Goal: Task Accomplishment & Management: Complete application form

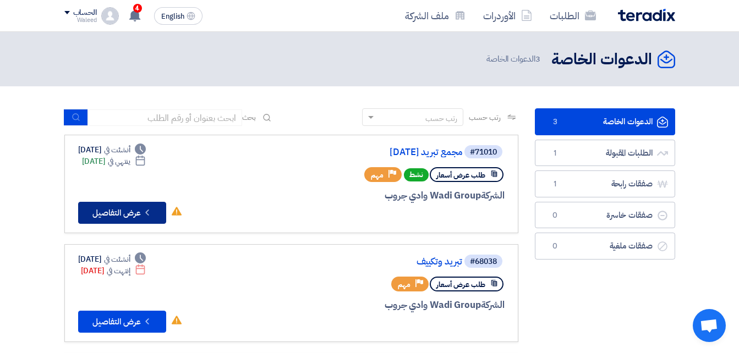
click at [127, 208] on button "Check details عرض التفاصيل" at bounding box center [122, 213] width 88 height 22
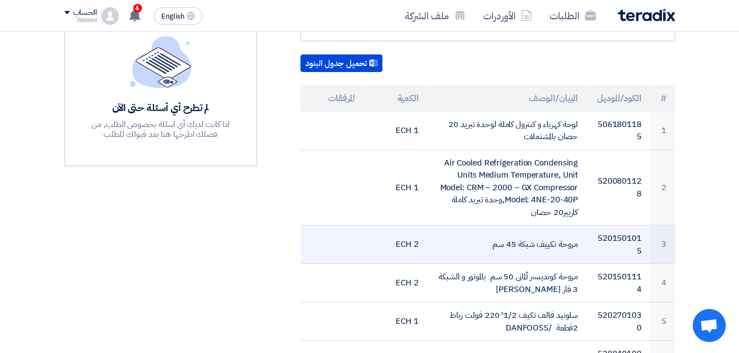
scroll to position [275, 0]
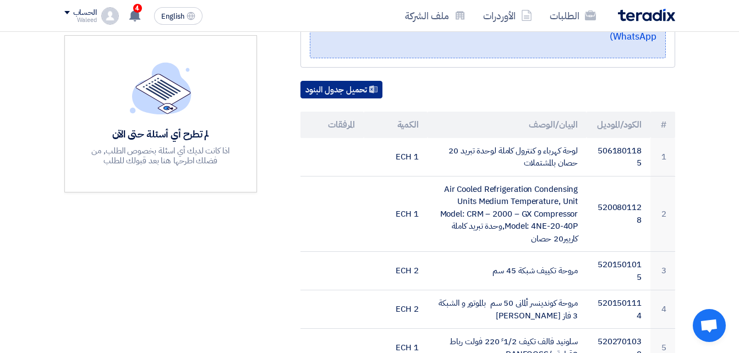
click at [355, 81] on button "تحميل جدول البنود" at bounding box center [341, 90] width 82 height 18
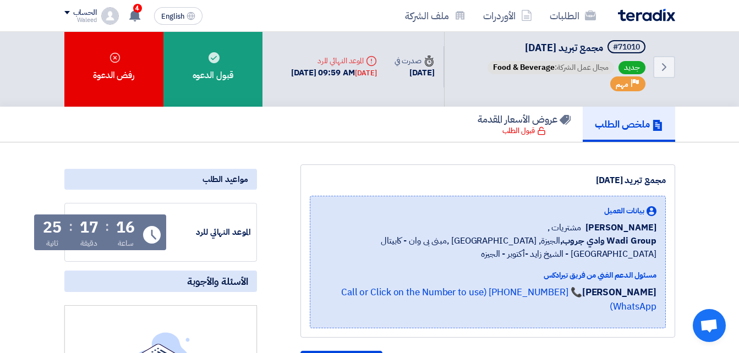
scroll to position [0, 0]
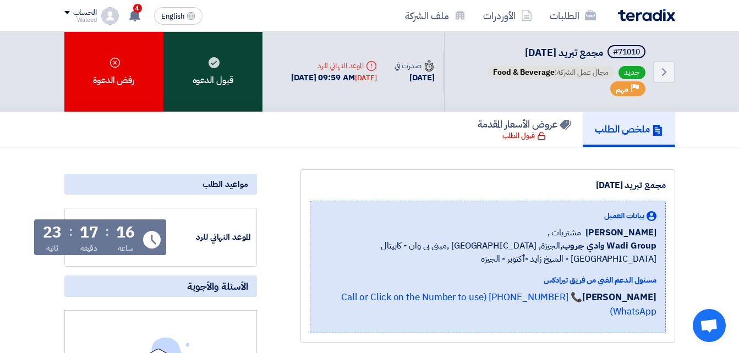
click at [216, 75] on div "قبول الدعوه" at bounding box center [212, 72] width 99 height 80
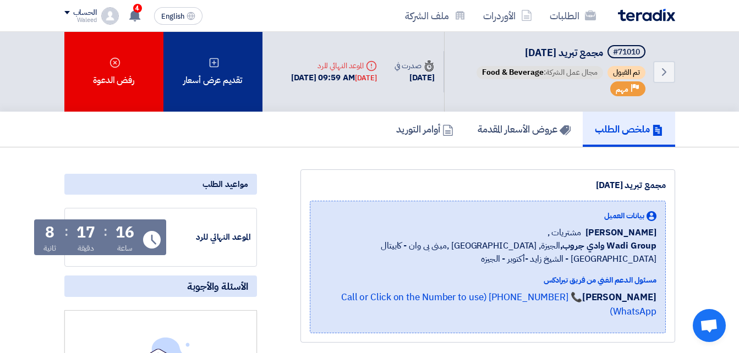
click at [222, 76] on div "تقديم عرض أسعار" at bounding box center [212, 72] width 99 height 80
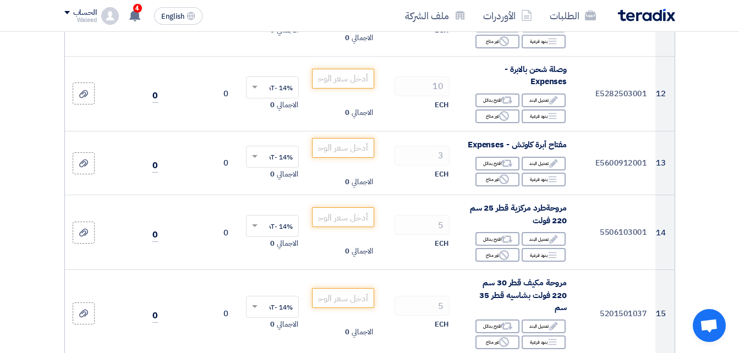
scroll to position [1100, 0]
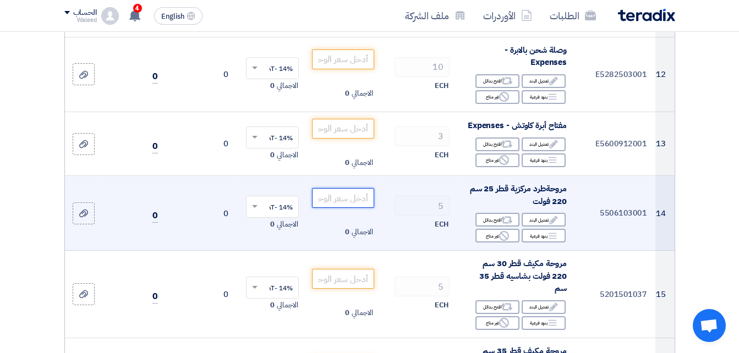
click at [357, 208] on input "number" at bounding box center [343, 198] width 62 height 20
type input "21940"
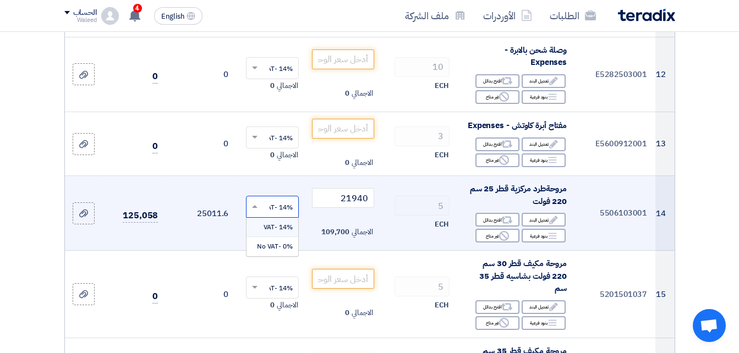
click at [250, 212] on span at bounding box center [253, 207] width 14 height 10
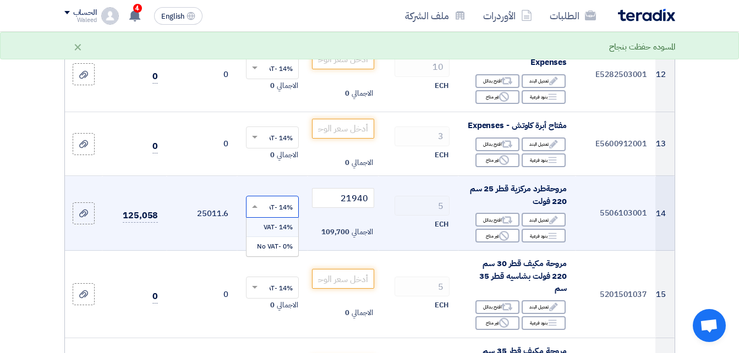
click at [274, 232] on span "14% -VAT" at bounding box center [277, 227] width 29 height 10
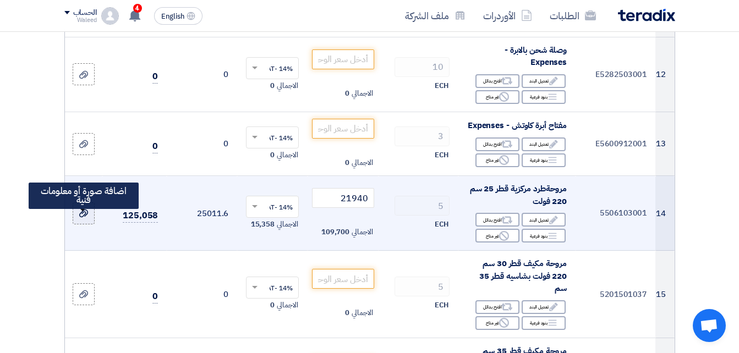
click at [81, 218] on icon at bounding box center [83, 213] width 9 height 9
click at [0, 0] on input "file" at bounding box center [0, 0] width 0 height 0
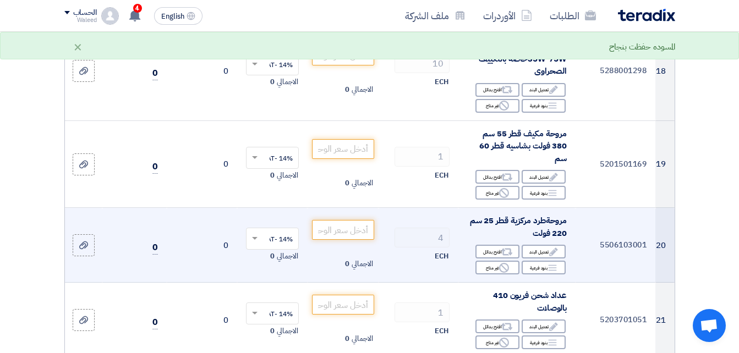
scroll to position [1595, 0]
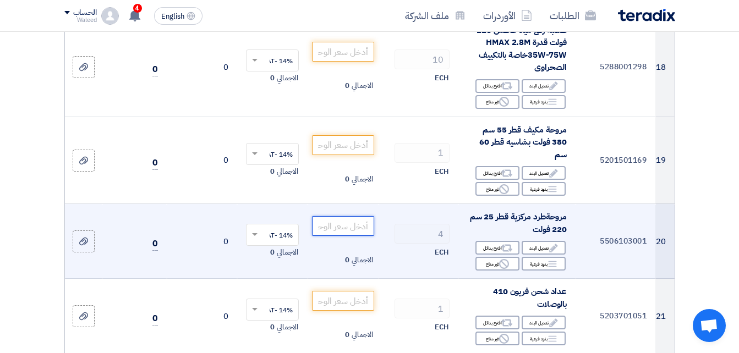
click at [346, 236] on input "number" at bounding box center [343, 226] width 62 height 20
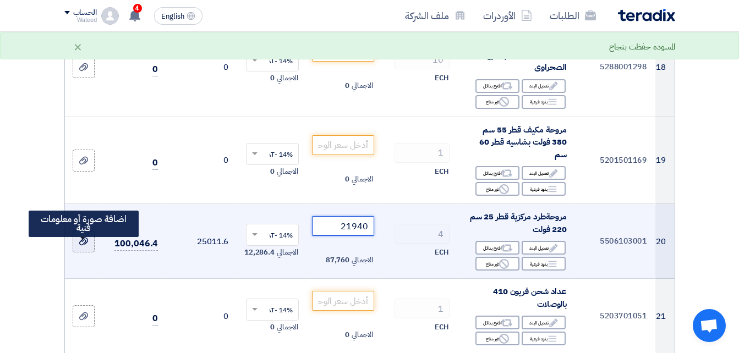
type input "21940"
click at [87, 246] on icon at bounding box center [83, 241] width 9 height 9
click at [0, 0] on input "file" at bounding box center [0, 0] width 0 height 0
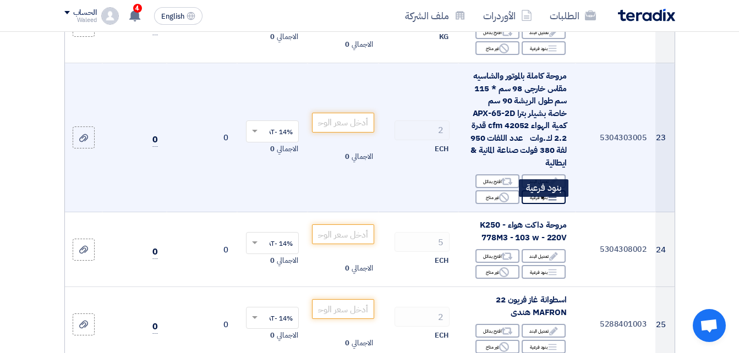
scroll to position [1980, 0]
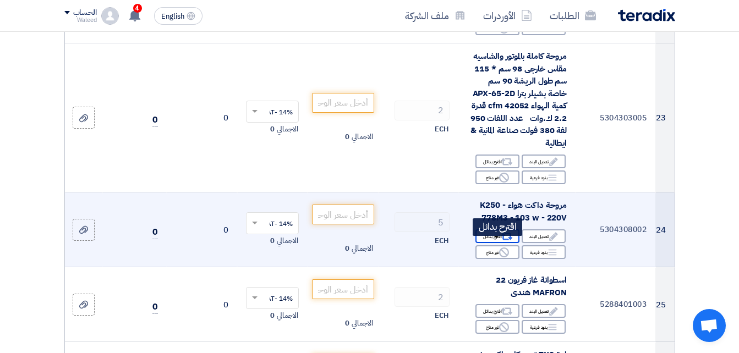
click at [503, 240] on use at bounding box center [507, 236] width 12 height 7
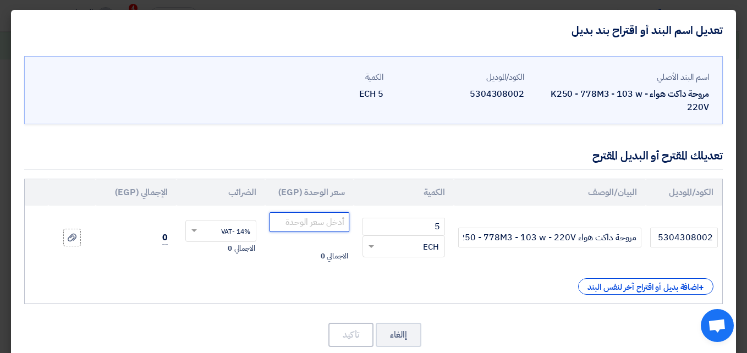
click at [311, 222] on input "number" at bounding box center [309, 222] width 80 height 20
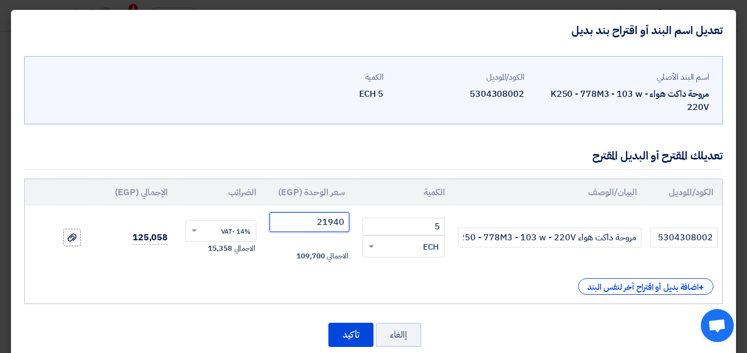
type input "21940"
click at [76, 240] on icon at bounding box center [72, 237] width 9 height 9
click at [0, 0] on input "file" at bounding box center [0, 0] width 0 height 0
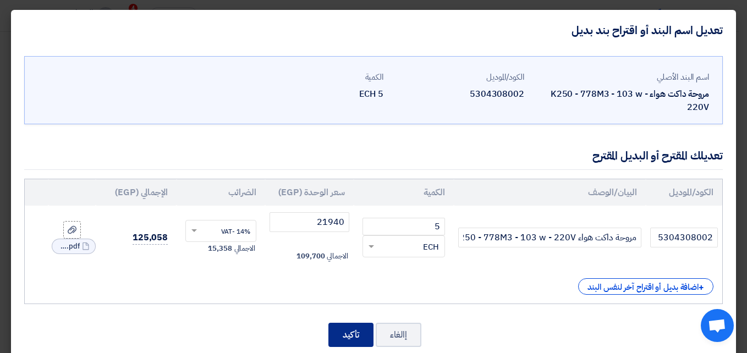
click at [356, 334] on button "تأكيد" at bounding box center [350, 335] width 45 height 24
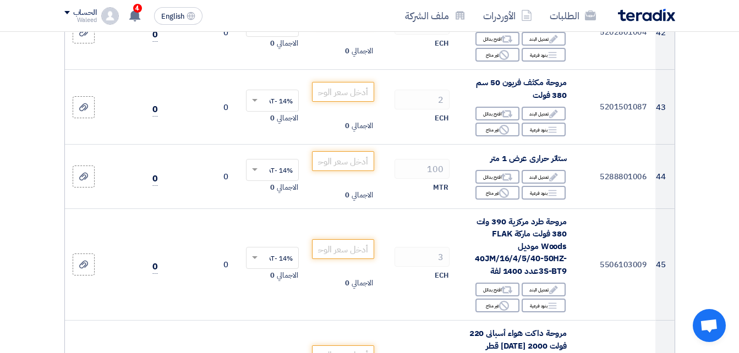
scroll to position [3684, 0]
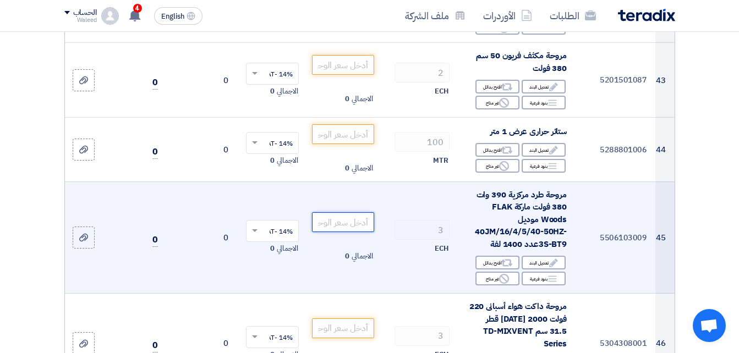
click at [344, 232] on input "number" at bounding box center [343, 222] width 62 height 20
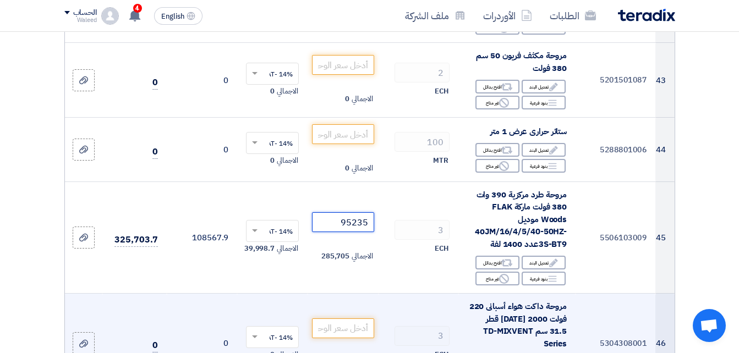
type input "95235"
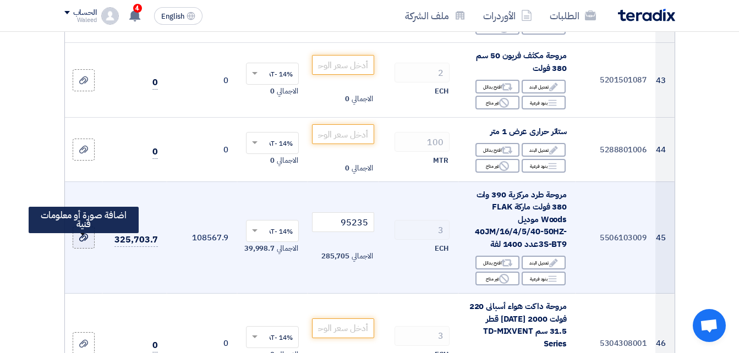
click at [84, 242] on icon at bounding box center [83, 237] width 9 height 9
click at [0, 0] on input "file" at bounding box center [0, 0] width 0 height 0
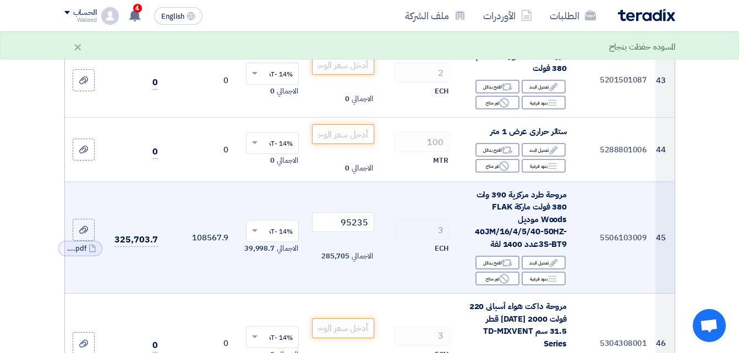
scroll to position [3739, 0]
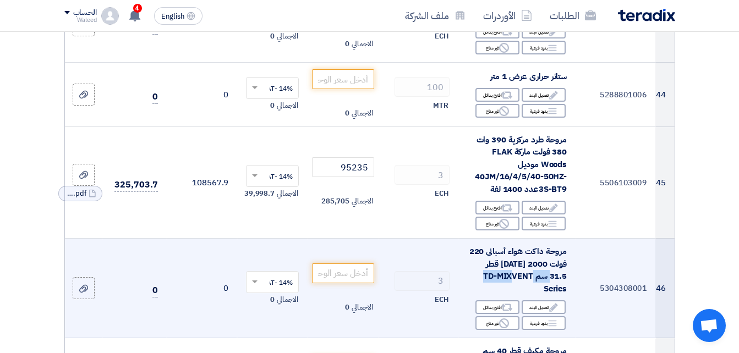
drag, startPoint x: 525, startPoint y: 284, endPoint x: 473, endPoint y: 285, distance: 51.7
click at [473, 285] on div "مروحة داكت هواء أسبانى 220 فولت 2000 [DATE] قطر 31.5 سم TD-MIXVENT Series" at bounding box center [517, 269] width 100 height 49
drag, startPoint x: 473, startPoint y: 285, endPoint x: 496, endPoint y: 304, distance: 29.7
click at [496, 304] on div "Alternative اقترح بدائل" at bounding box center [497, 307] width 44 height 14
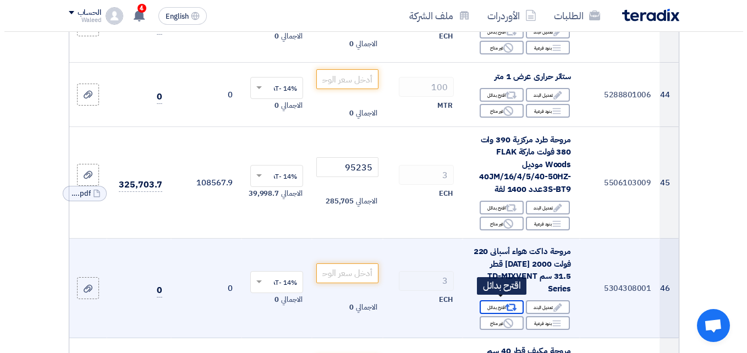
scroll to position [3643, 0]
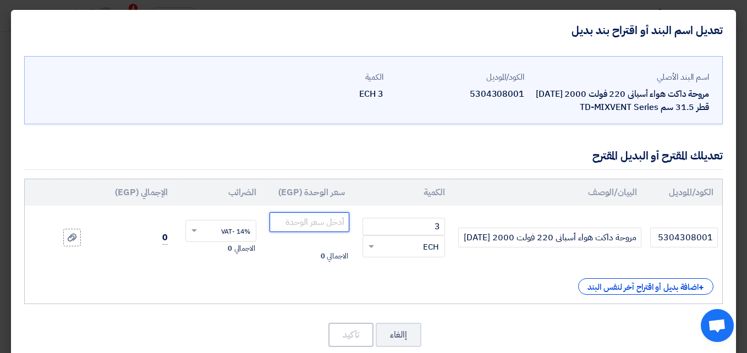
click at [304, 227] on input "number" at bounding box center [309, 222] width 80 height 20
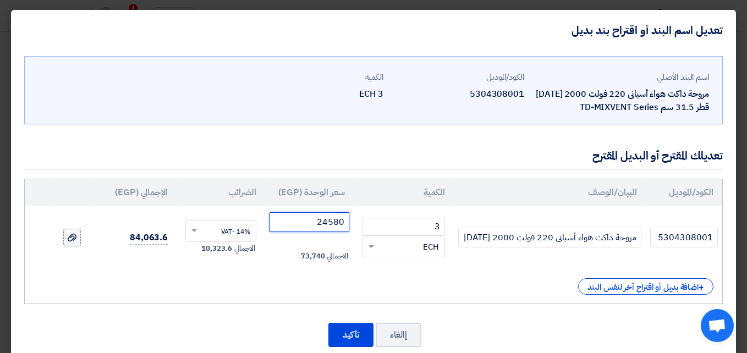
type input "24580"
click at [76, 235] on icon at bounding box center [72, 237] width 9 height 9
click at [0, 0] on input "file" at bounding box center [0, 0] width 0 height 0
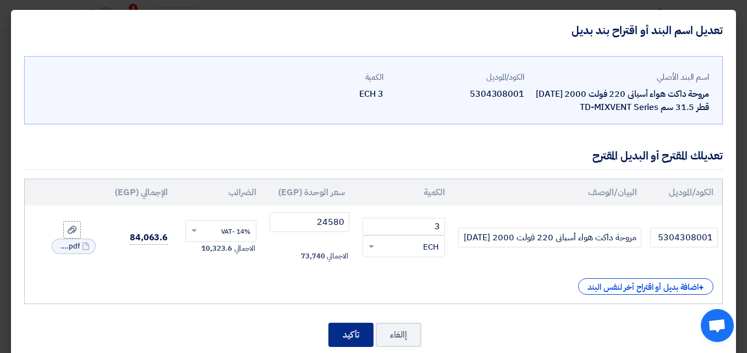
click at [346, 334] on button "تأكيد" at bounding box center [350, 335] width 45 height 24
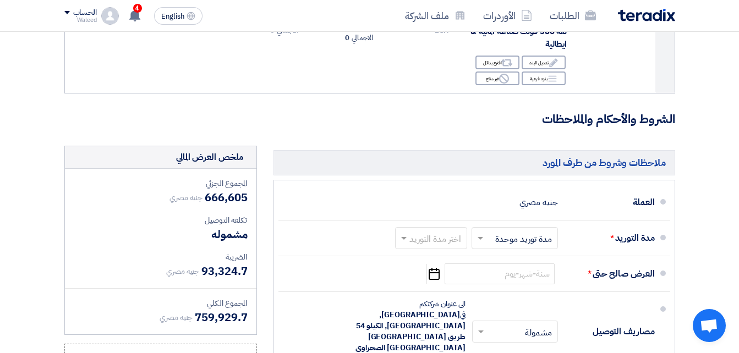
scroll to position [4839, 0]
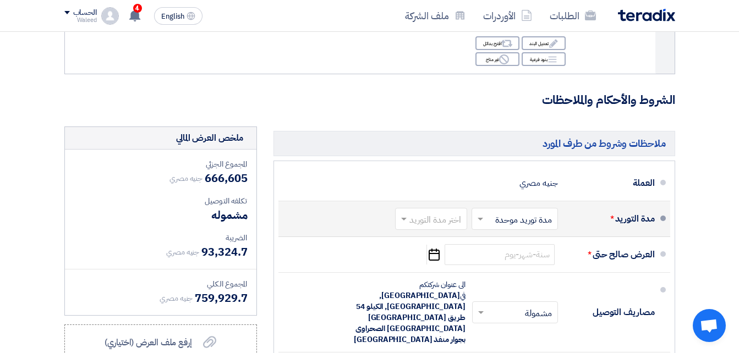
click at [415, 217] on input "text" at bounding box center [428, 220] width 67 height 16
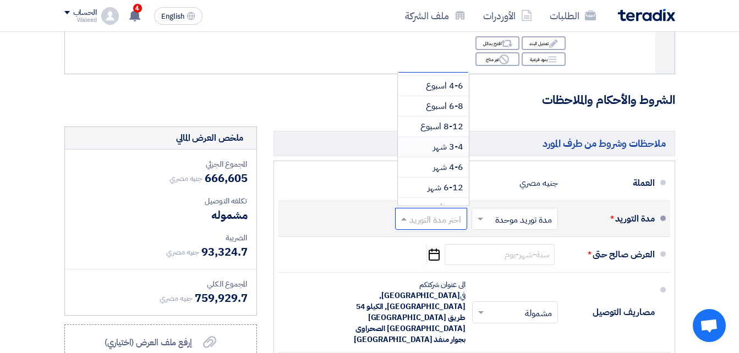
scroll to position [91, 0]
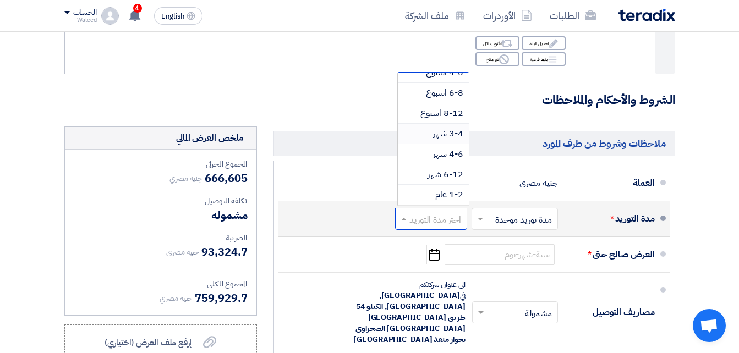
click at [434, 133] on span "3-4 شهر" at bounding box center [448, 133] width 30 height 13
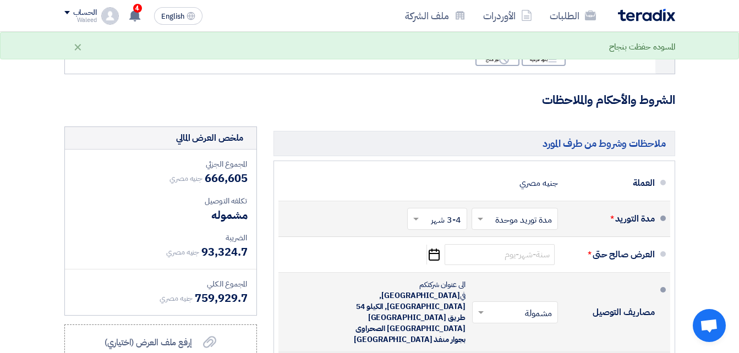
click at [489, 305] on input "text" at bounding box center [512, 313] width 80 height 16
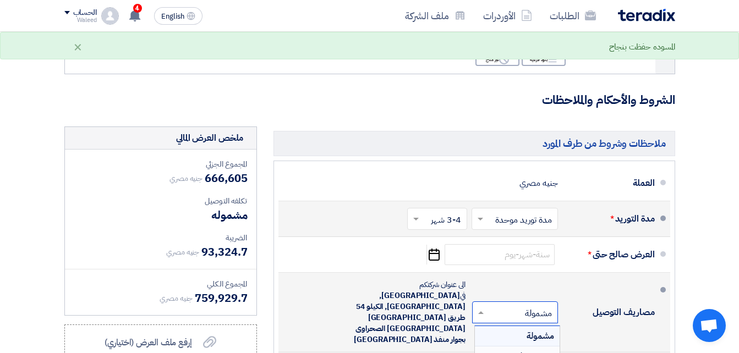
click at [509, 346] on div "غير مشمولة" at bounding box center [517, 356] width 85 height 20
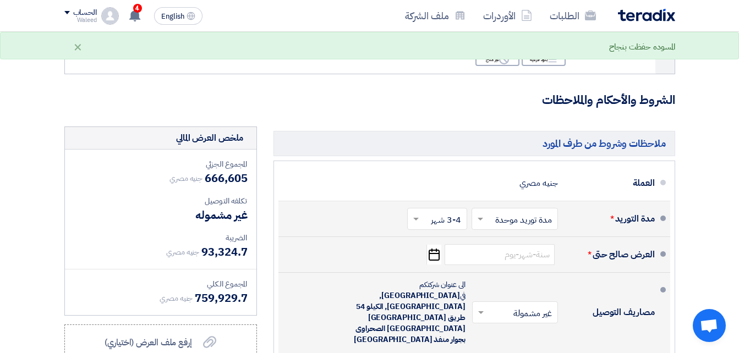
scroll to position [4894, 0]
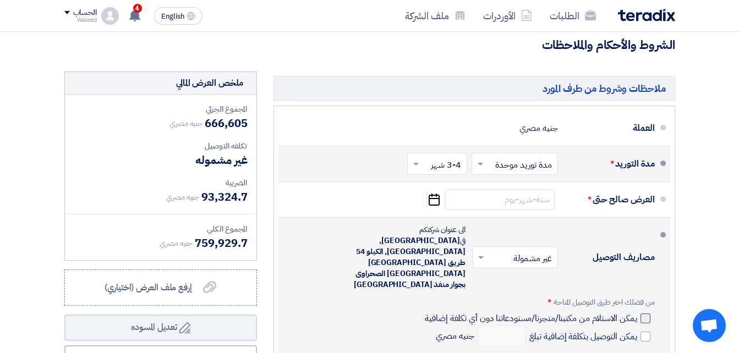
click at [642, 313] on div at bounding box center [645, 318] width 10 height 10
click at [636, 312] on input "يمكن الاستلام من مكتبنا/متجرنا/مستودعاتنا دون أي تكلفة إضافية" at bounding box center [529, 322] width 214 height 21
checkbox input "true"
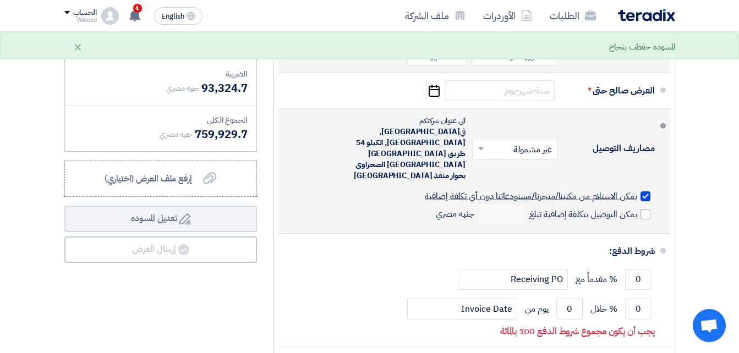
scroll to position [5004, 0]
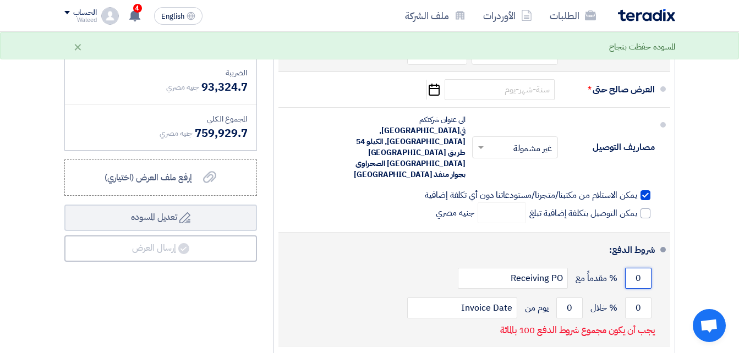
click at [633, 268] on input "0" at bounding box center [638, 278] width 26 height 21
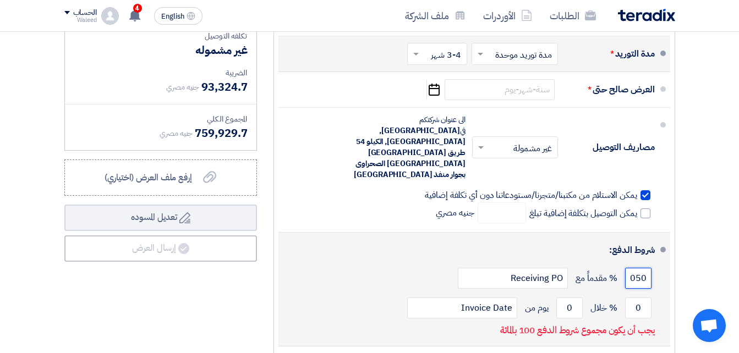
click at [629, 268] on input "050" at bounding box center [638, 278] width 26 height 21
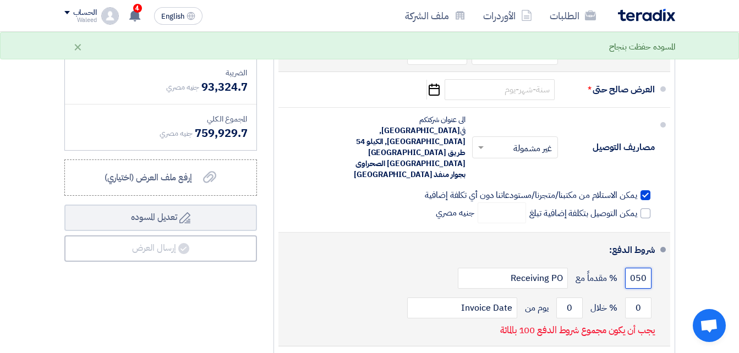
drag, startPoint x: 629, startPoint y: 244, endPoint x: 645, endPoint y: 241, distance: 15.7
click at [645, 268] on input "050" at bounding box center [638, 278] width 26 height 21
type input "50"
click at [633, 298] on input "0" at bounding box center [638, 308] width 26 height 21
drag, startPoint x: 633, startPoint y: 272, endPoint x: 641, endPoint y: 271, distance: 8.3
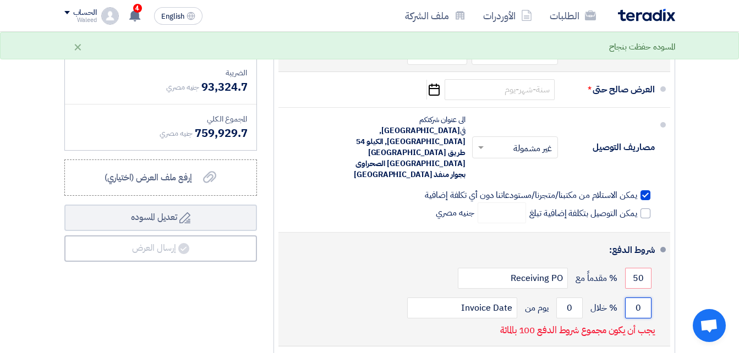
click at [641, 298] on input "0" at bounding box center [638, 308] width 26 height 21
type input "50"
click at [443, 289] on div "شروط الدفع: 50 % مقدماً مع Receiving PO 50 % خلال 0" at bounding box center [470, 289] width 367 height 104
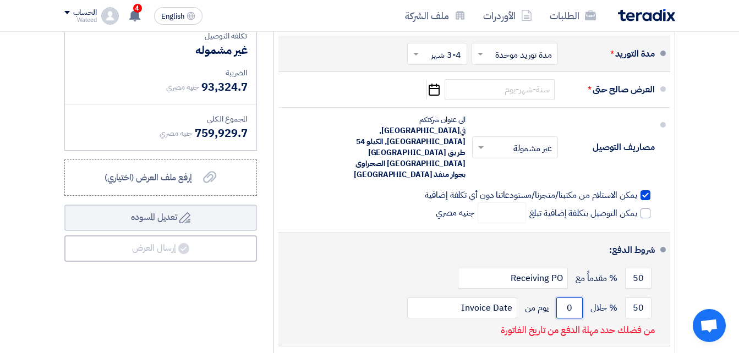
click at [567, 298] on input "0" at bounding box center [569, 308] width 26 height 21
click at [571, 298] on input "0" at bounding box center [569, 308] width 26 height 21
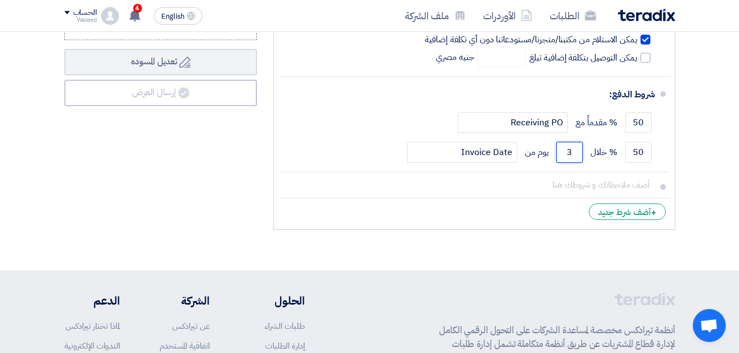
scroll to position [5169, 0]
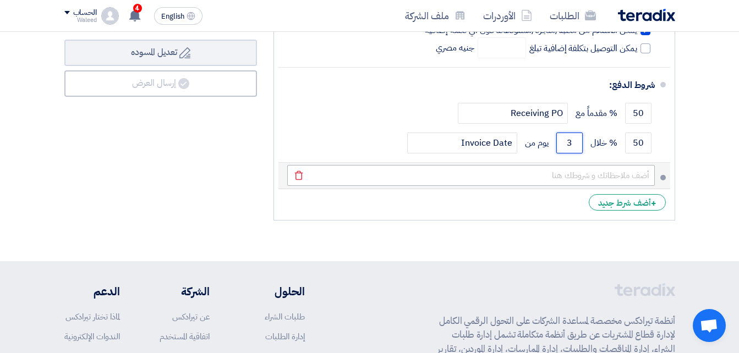
type input "3"
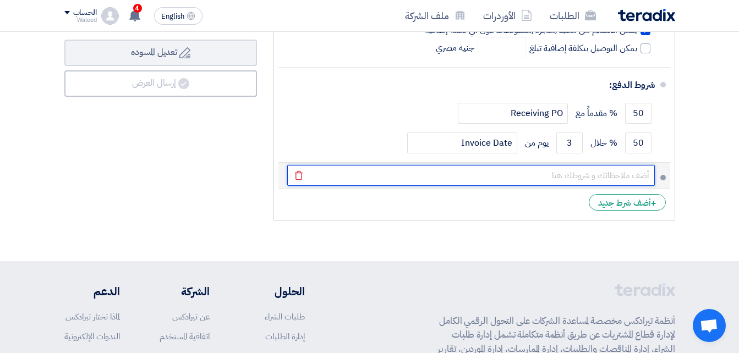
click at [609, 165] on input "text" at bounding box center [470, 175] width 367 height 21
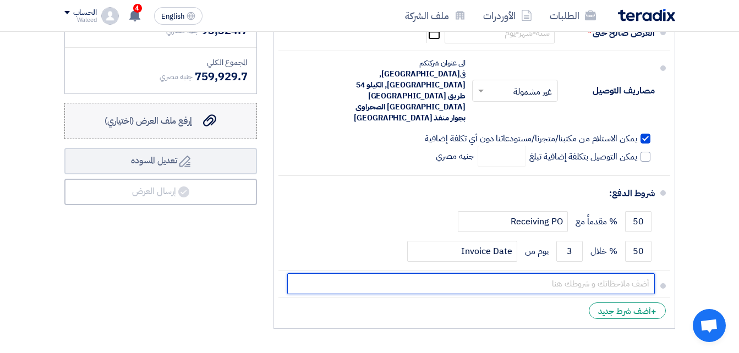
scroll to position [5059, 0]
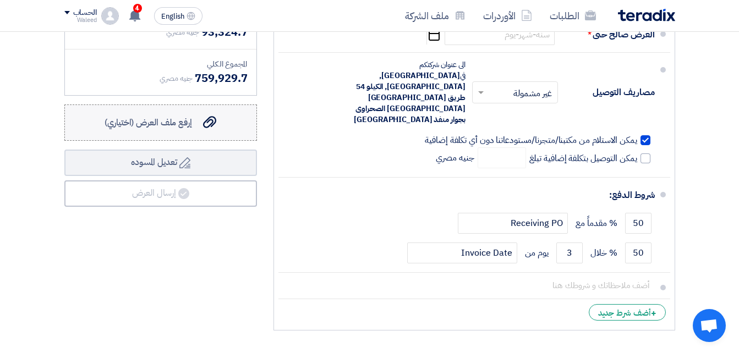
click at [203, 120] on div "إرفع ملف العرض (اختياري) إرفع ملف العرض (اختياري)" at bounding box center [160, 122] width 112 height 13
click at [0, 0] on input "إرفع ملف العرض (اختياري) إرفع ملف العرض (اختياري)" at bounding box center [0, 0] width 0 height 0
click at [456, 291] on ul "العملة جنيه مصري مدة التوريد * اختر مدة التوريد × مدة توريد موحدة ×" at bounding box center [473, 136] width 401 height 390
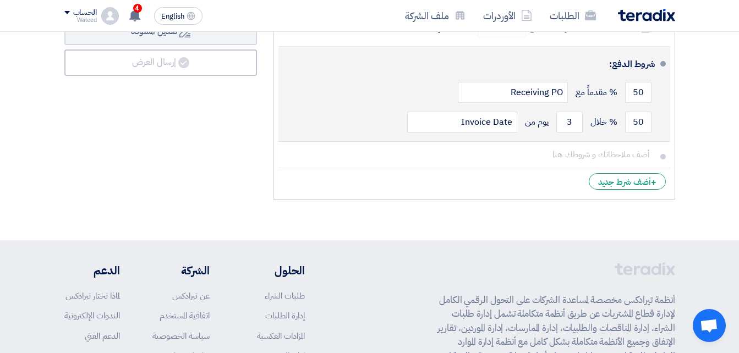
scroll to position [5224, 0]
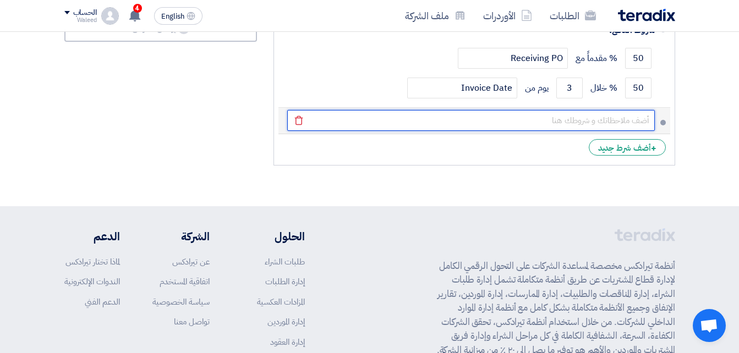
click at [454, 110] on input "text" at bounding box center [470, 120] width 367 height 21
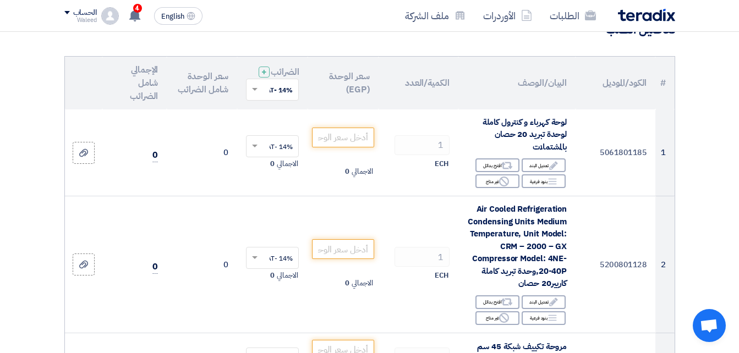
scroll to position [110, 0]
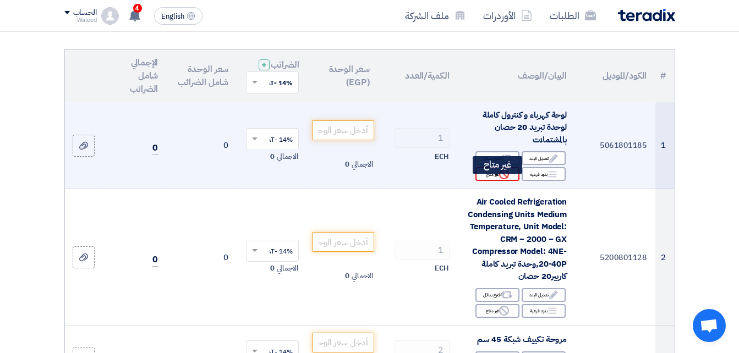
click at [491, 181] on div "Reject غير متاح" at bounding box center [497, 174] width 44 height 14
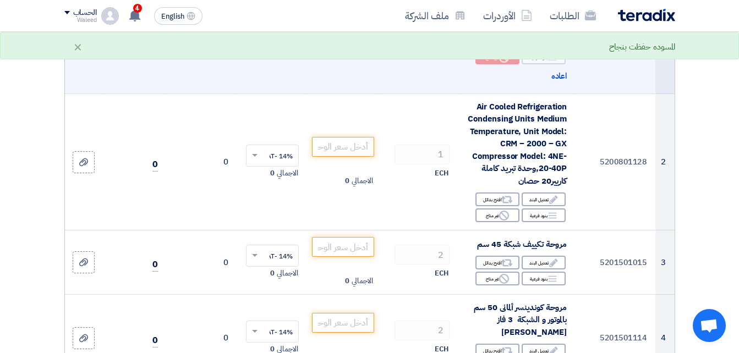
scroll to position [275, 0]
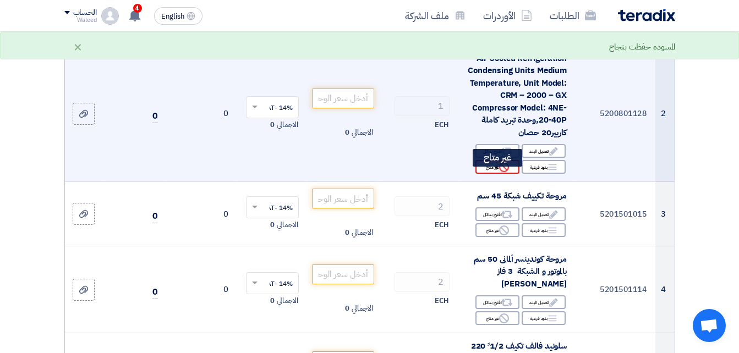
click at [492, 174] on div "Reject غير متاح" at bounding box center [497, 167] width 44 height 14
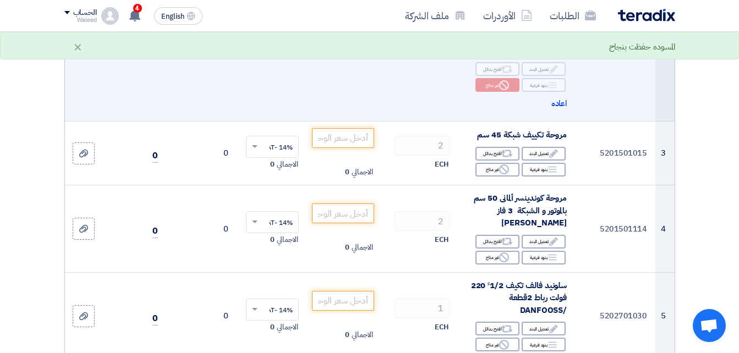
scroll to position [385, 0]
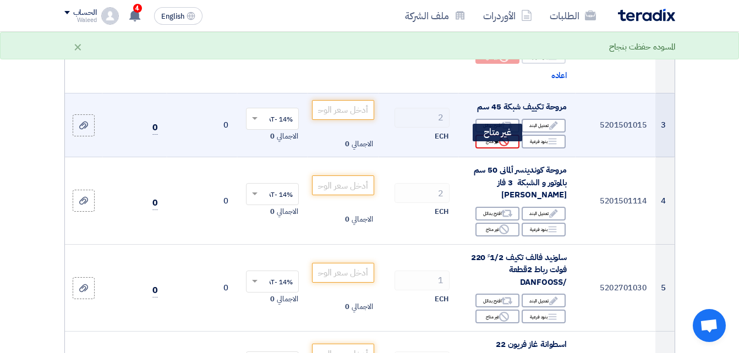
click at [495, 148] on div "Reject غير متاح" at bounding box center [497, 142] width 44 height 14
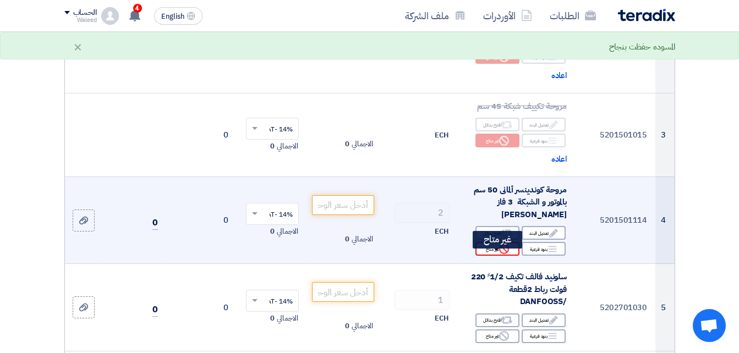
click at [491, 256] on div "Reject غير متاح" at bounding box center [497, 249] width 44 height 14
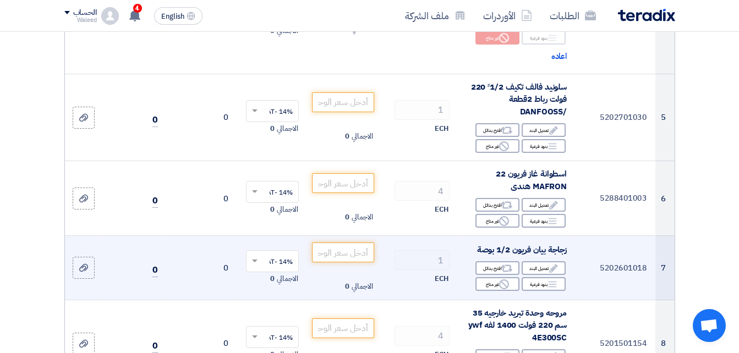
scroll to position [605, 0]
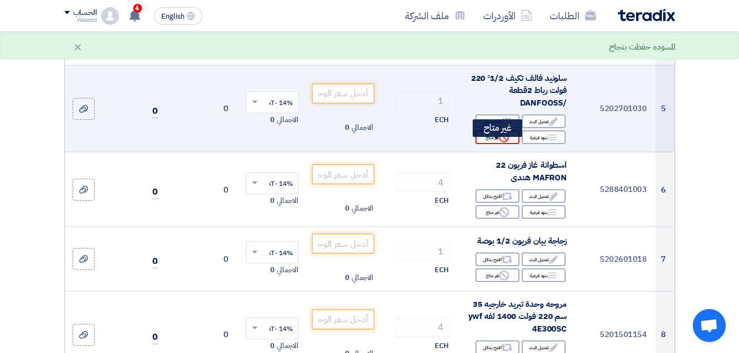
click at [501, 142] on use at bounding box center [504, 138] width 10 height 10
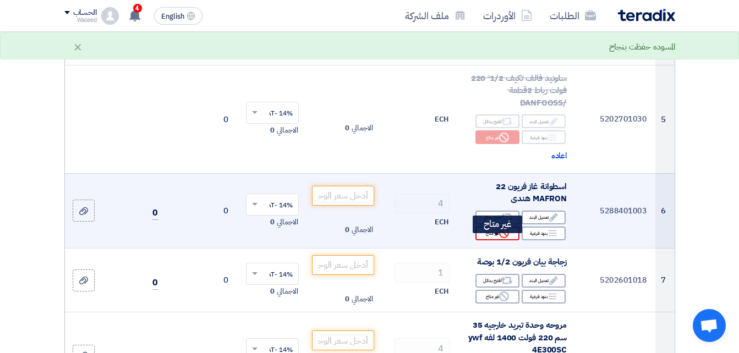
click at [498, 240] on div "Reject غير متاح" at bounding box center [497, 234] width 44 height 14
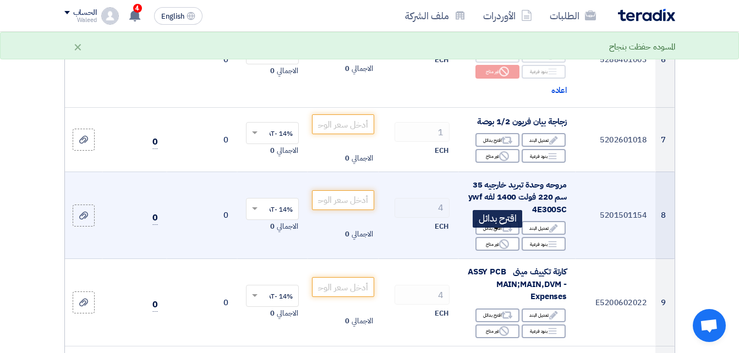
scroll to position [770, 0]
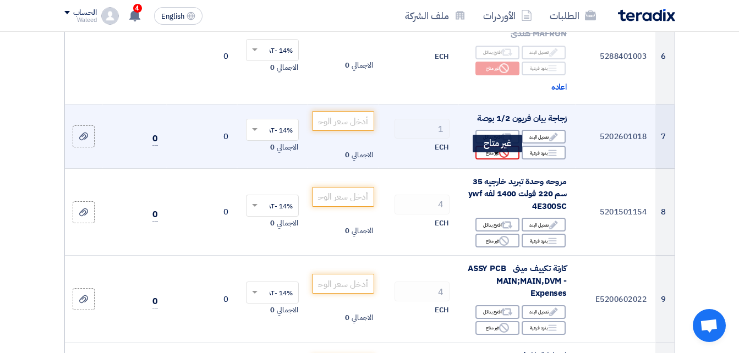
click at [495, 159] on div "Reject غير متاح" at bounding box center [497, 153] width 44 height 14
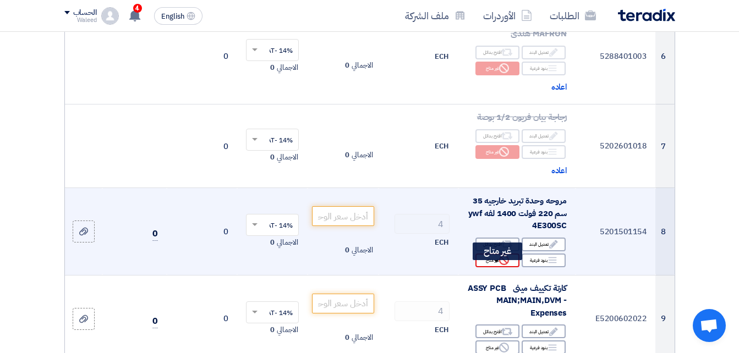
click at [501, 265] on icon "Reject" at bounding box center [504, 260] width 10 height 10
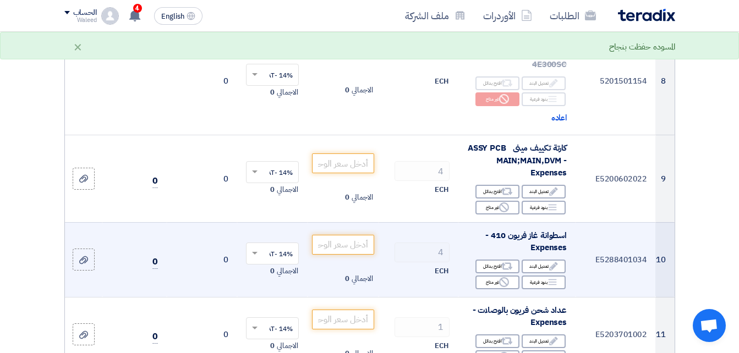
scroll to position [935, 0]
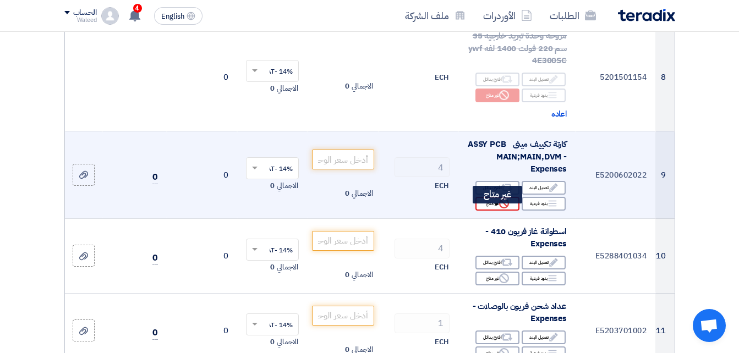
click at [493, 211] on div "Reject غير متاح" at bounding box center [497, 204] width 44 height 14
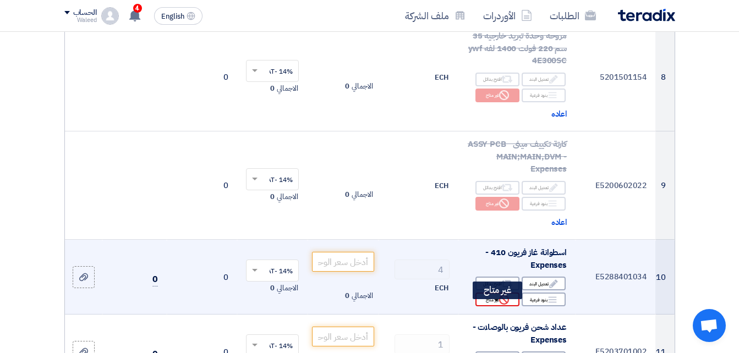
click at [497, 306] on div "Reject غير متاح" at bounding box center [497, 300] width 44 height 14
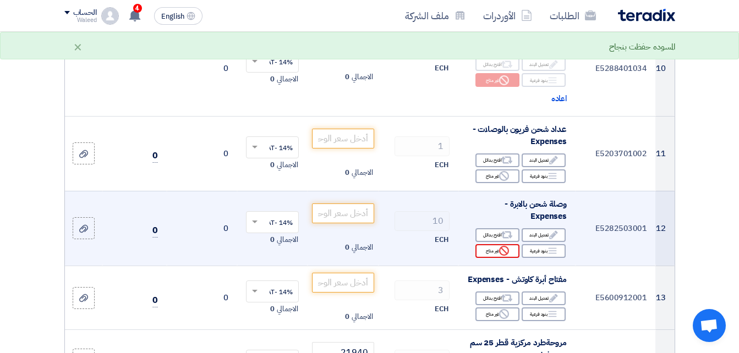
scroll to position [1155, 0]
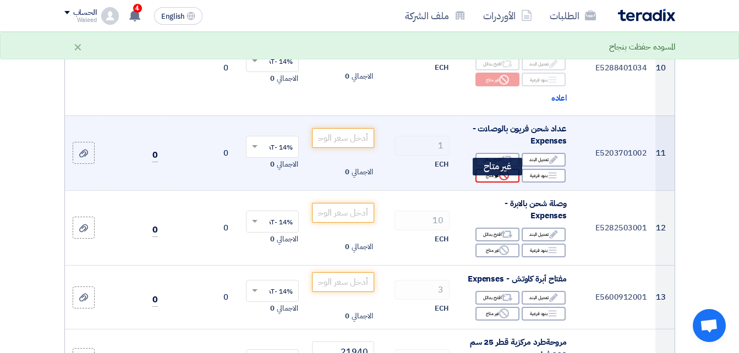
click at [497, 183] on div "Reject غير متاح" at bounding box center [497, 176] width 44 height 14
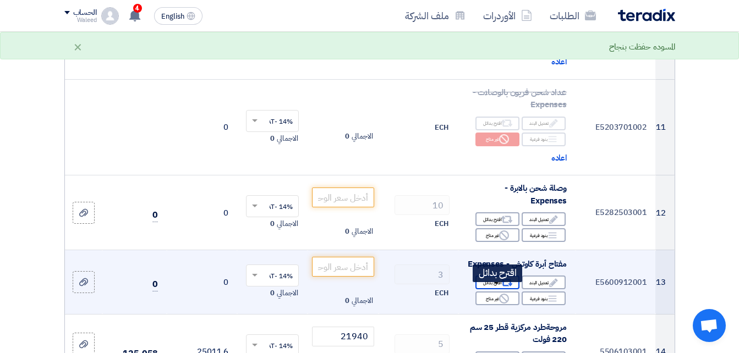
scroll to position [1265, 0]
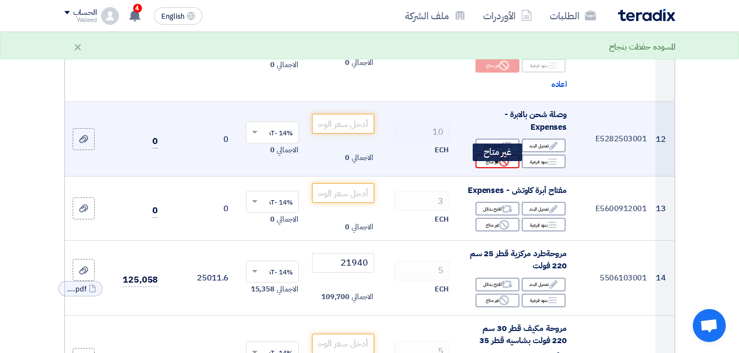
click at [500, 167] on icon "Reject" at bounding box center [504, 162] width 10 height 10
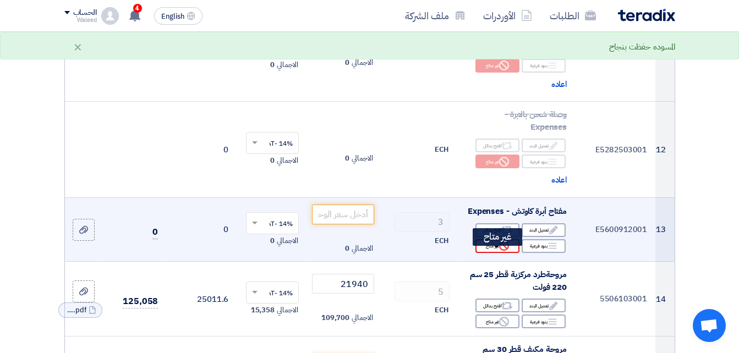
click at [496, 253] on div "Reject غير متاح" at bounding box center [497, 246] width 44 height 14
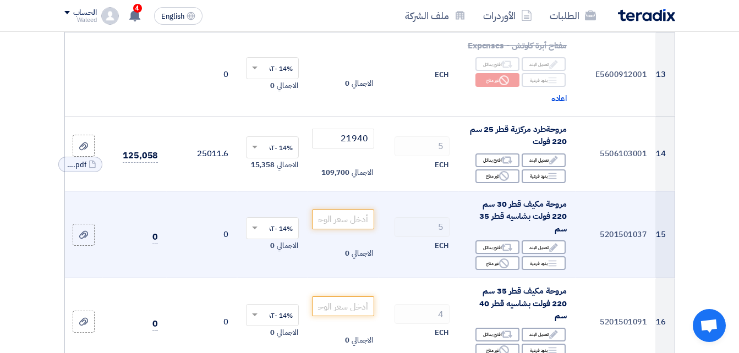
scroll to position [1485, 0]
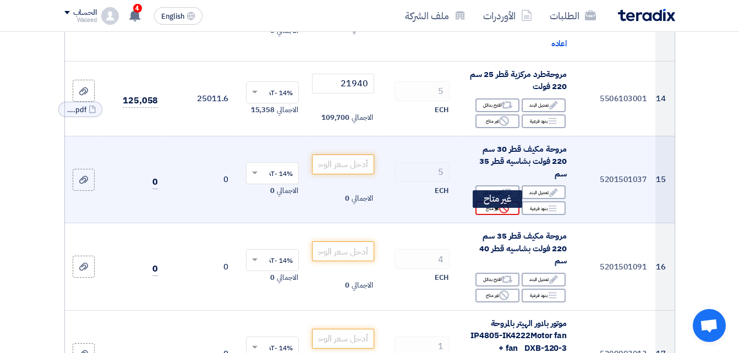
click at [500, 213] on icon "Reject" at bounding box center [504, 208] width 10 height 10
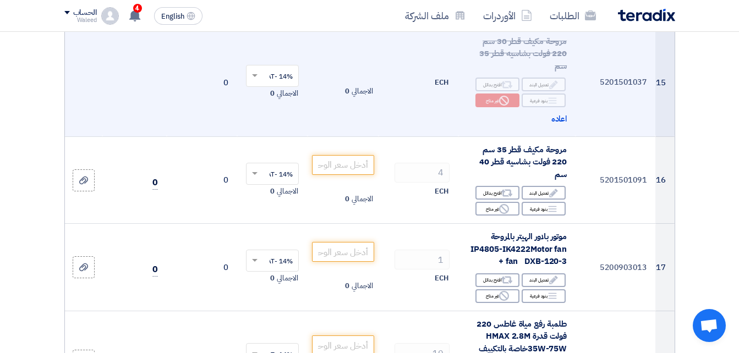
scroll to position [1595, 0]
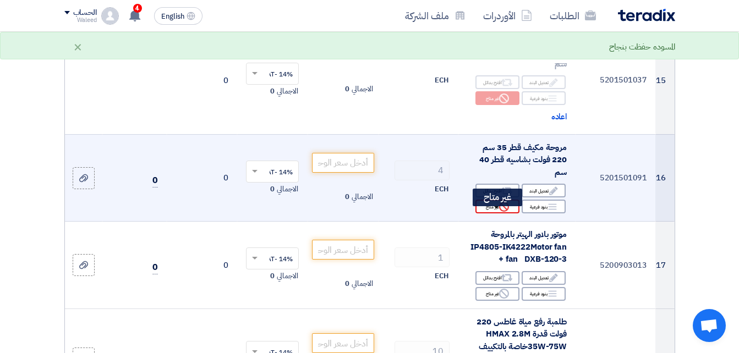
click at [498, 213] on div "Reject غير متاح" at bounding box center [497, 207] width 44 height 14
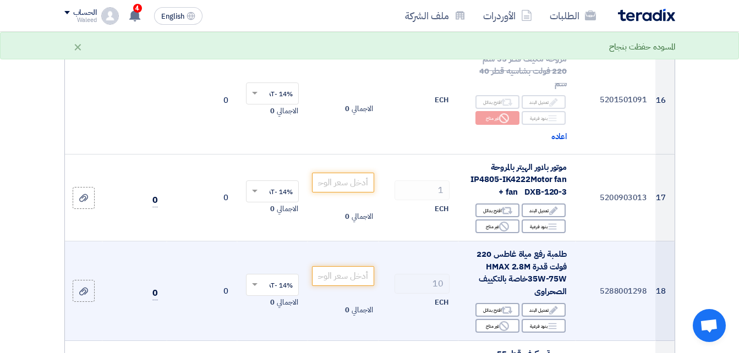
scroll to position [1705, 0]
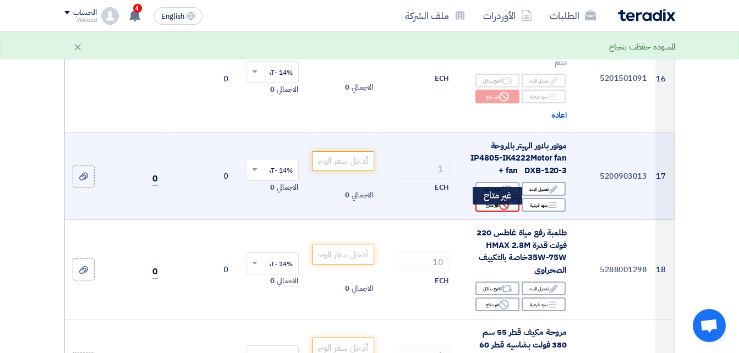
click at [498, 212] on div "Reject غير متاح" at bounding box center [497, 205] width 44 height 14
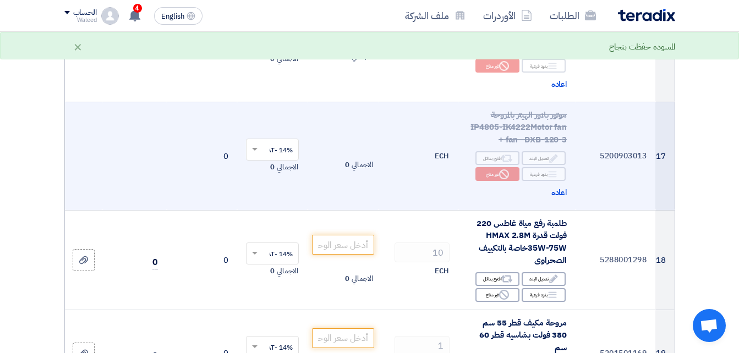
scroll to position [1815, 0]
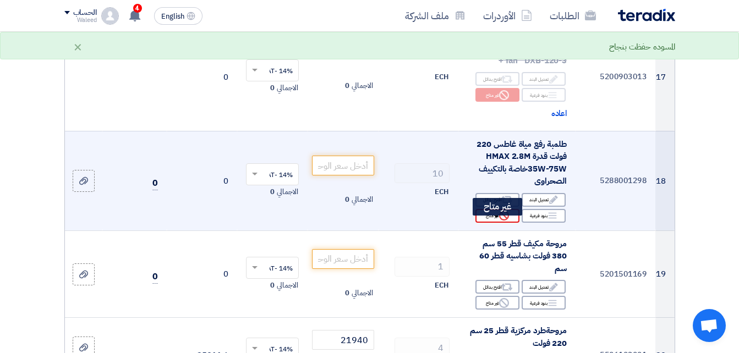
click at [499, 221] on use at bounding box center [504, 216] width 10 height 10
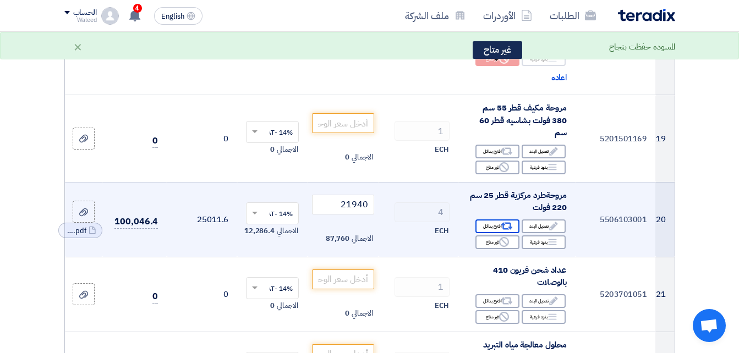
scroll to position [1980, 0]
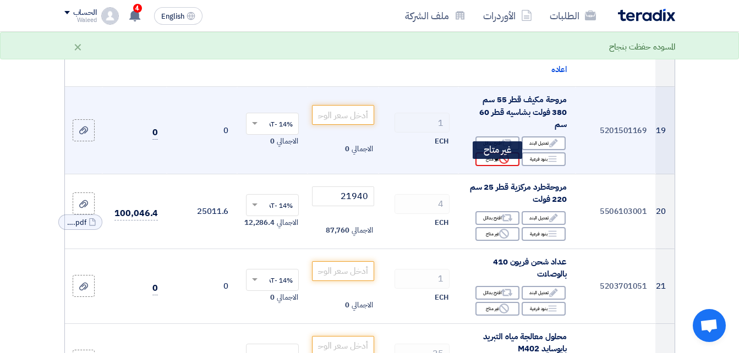
click at [497, 166] on div "Reject غير متاح" at bounding box center [497, 159] width 44 height 14
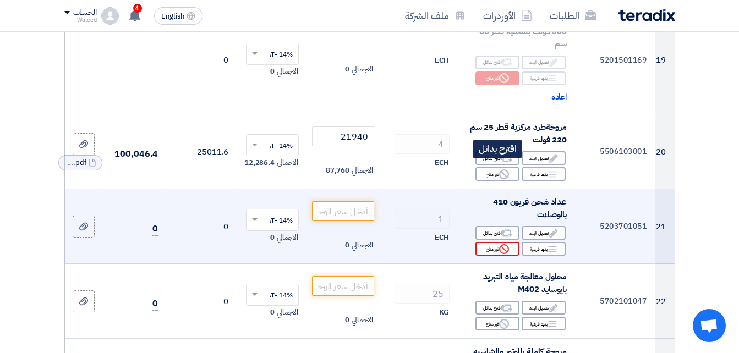
scroll to position [2090, 0]
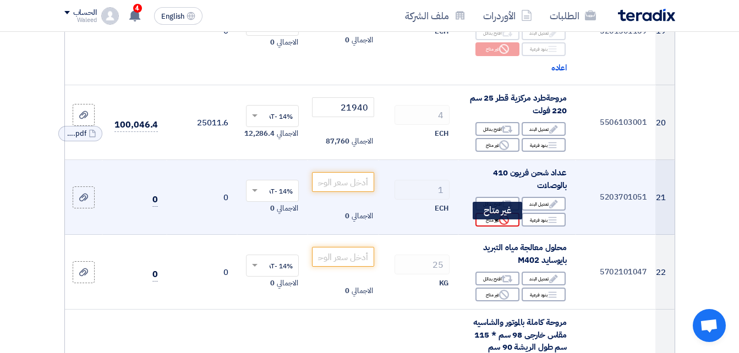
click at [497, 227] on div "Reject غير متاح" at bounding box center [497, 220] width 44 height 14
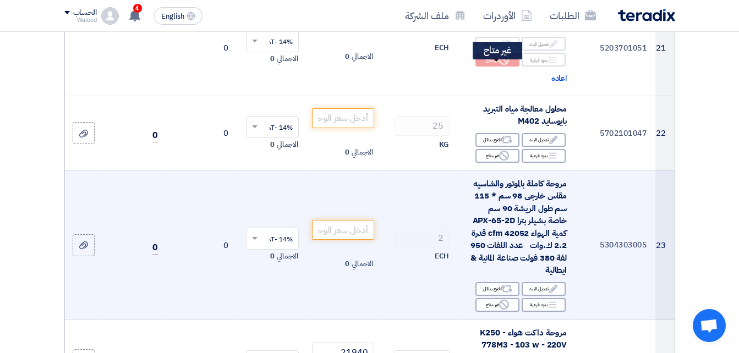
scroll to position [2255, 0]
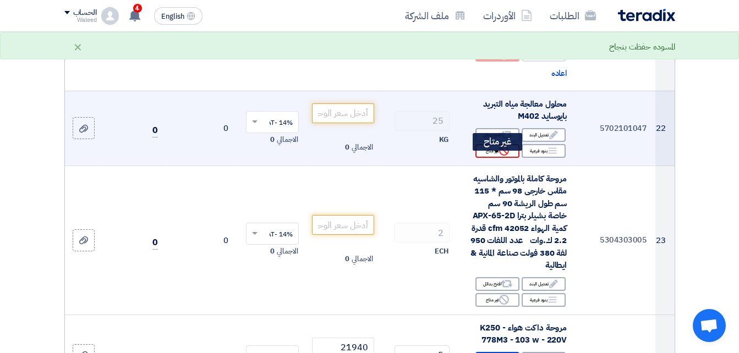
click at [499, 156] on use at bounding box center [504, 151] width 10 height 10
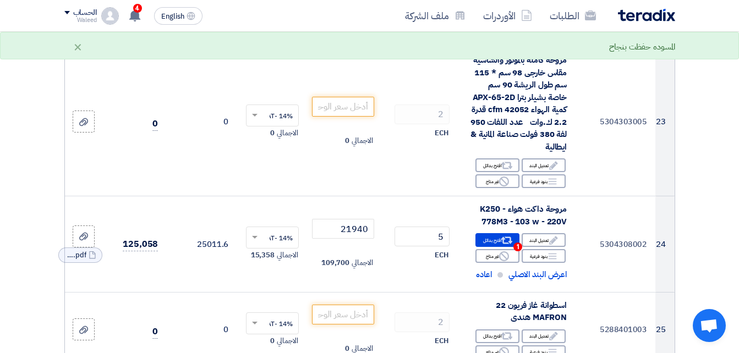
scroll to position [2420, 0]
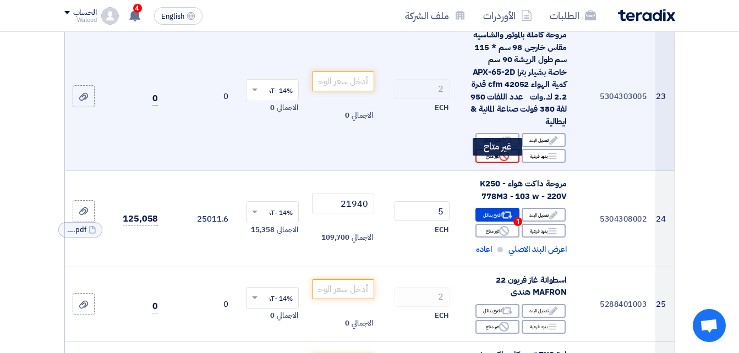
click at [495, 163] on div "Reject غير متاح" at bounding box center [497, 156] width 44 height 14
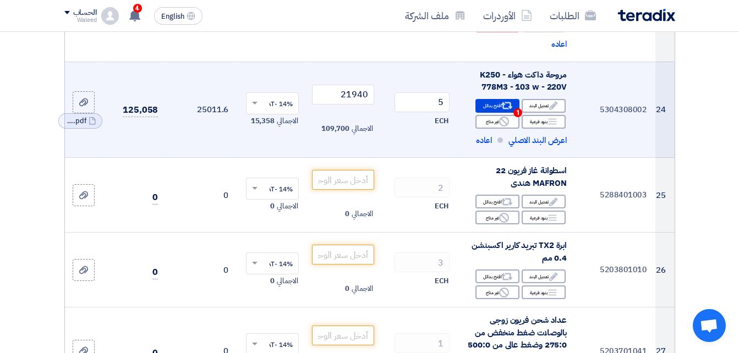
scroll to position [2585, 0]
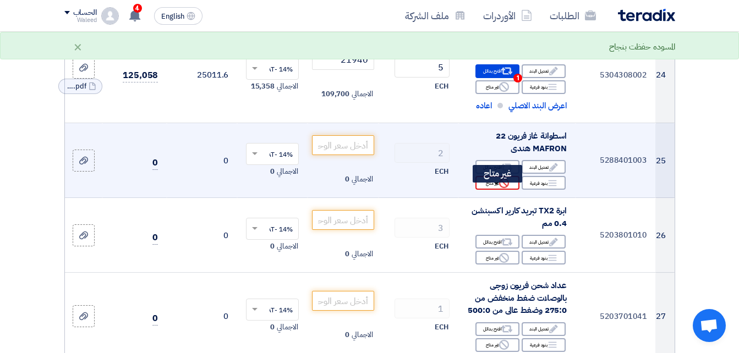
click at [500, 188] on icon "Reject" at bounding box center [504, 183] width 10 height 10
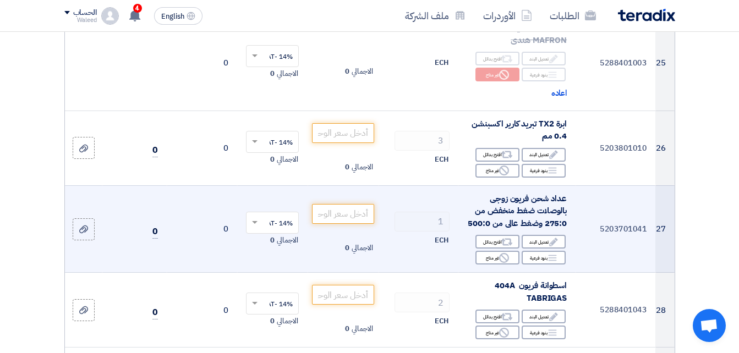
scroll to position [2695, 0]
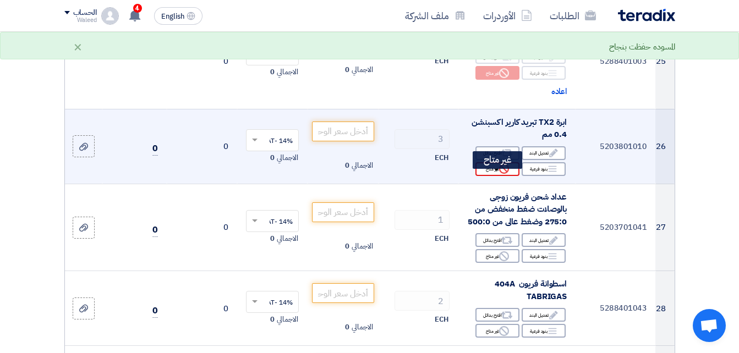
click at [500, 174] on use at bounding box center [504, 169] width 10 height 10
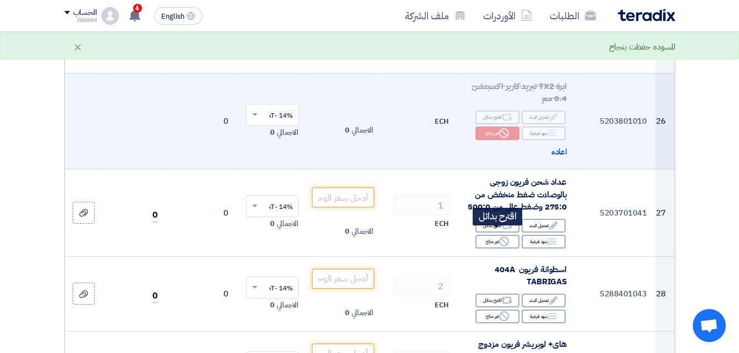
scroll to position [2805, 0]
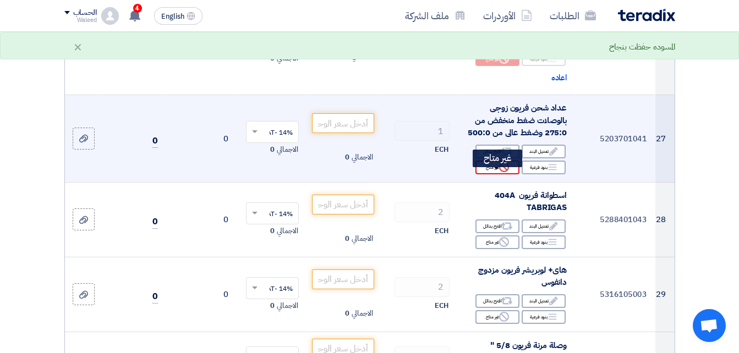
click at [498, 174] on div "Reject غير متاح" at bounding box center [497, 168] width 44 height 14
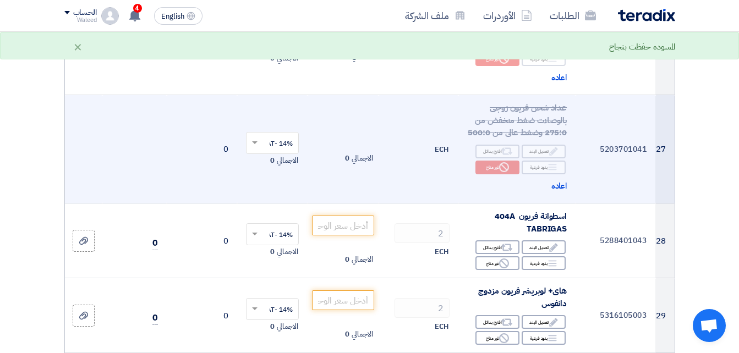
scroll to position [2860, 0]
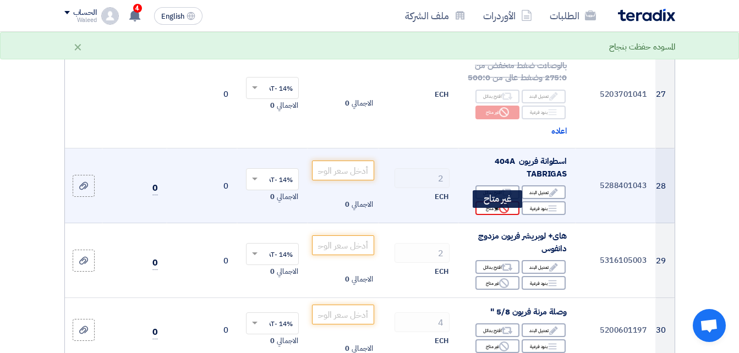
click at [503, 213] on icon "Reject" at bounding box center [504, 208] width 10 height 10
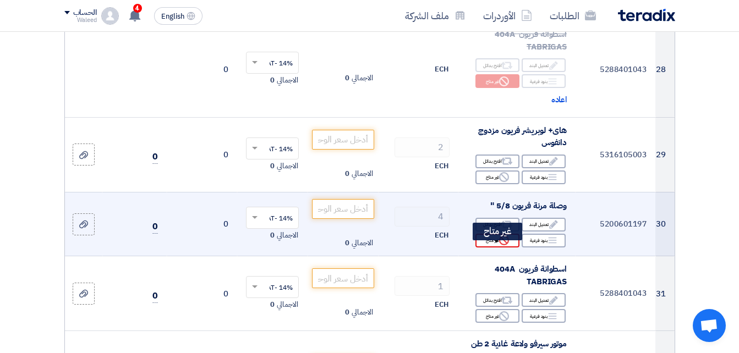
scroll to position [3025, 0]
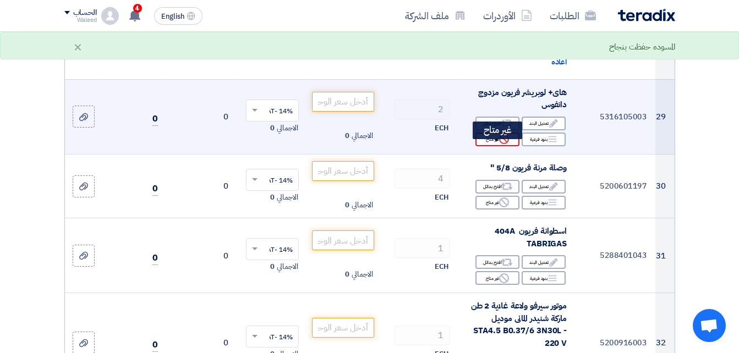
click at [499, 144] on icon "Reject" at bounding box center [504, 139] width 10 height 10
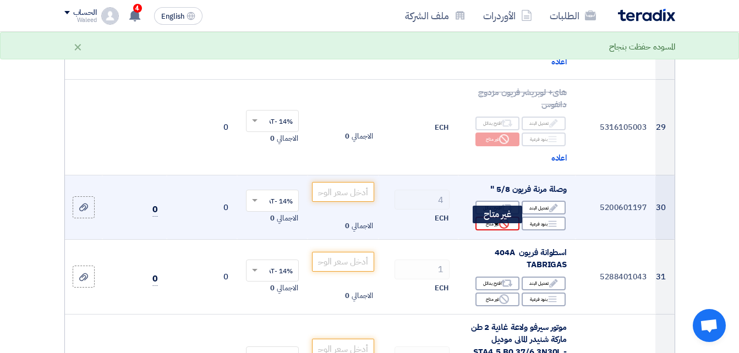
click at [504, 229] on use at bounding box center [504, 224] width 10 height 10
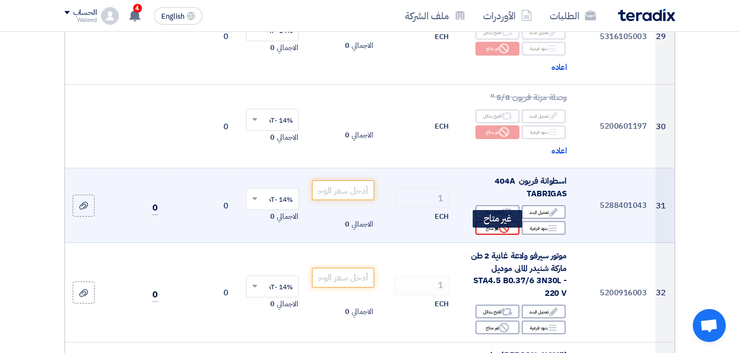
scroll to position [3135, 0]
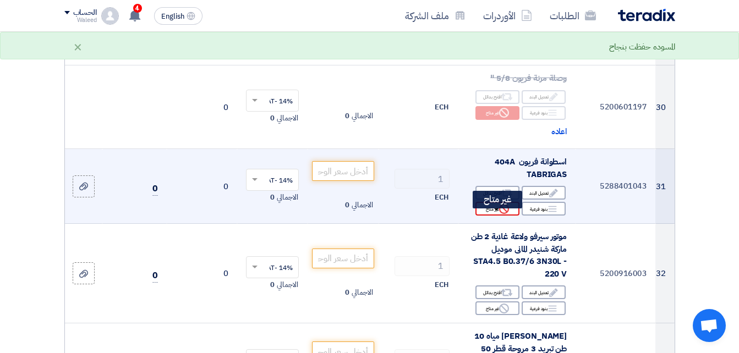
click at [504, 214] on use at bounding box center [504, 209] width 10 height 10
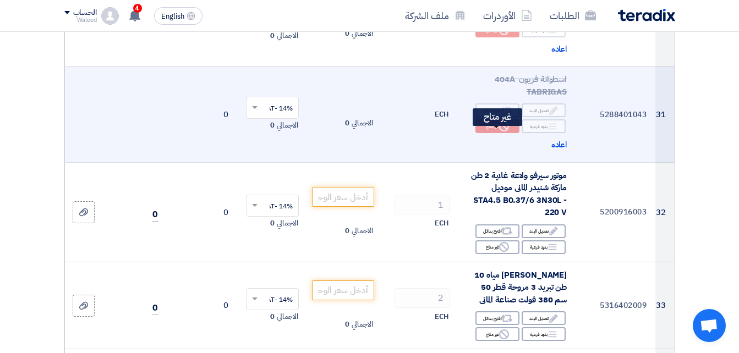
scroll to position [3245, 0]
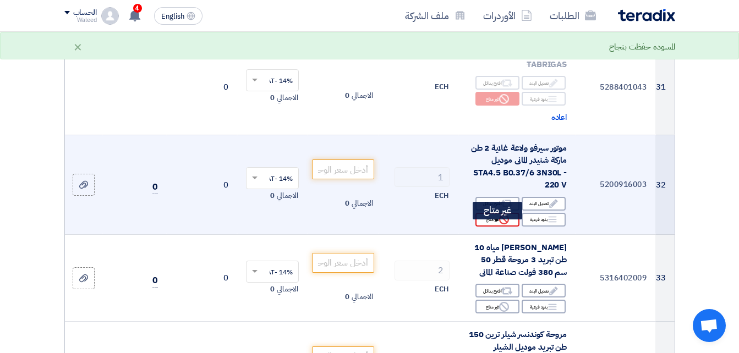
click at [503, 224] on icon "Reject" at bounding box center [504, 219] width 10 height 10
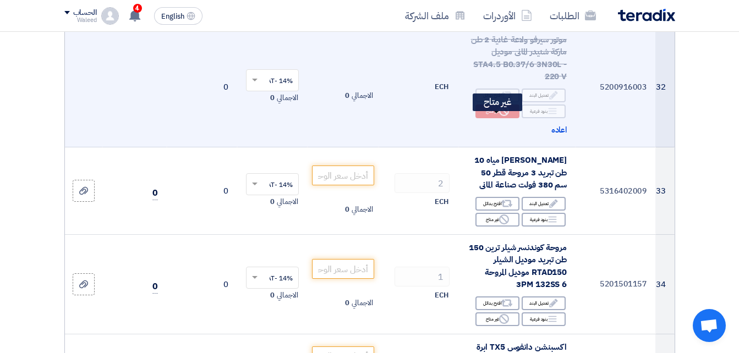
scroll to position [3355, 0]
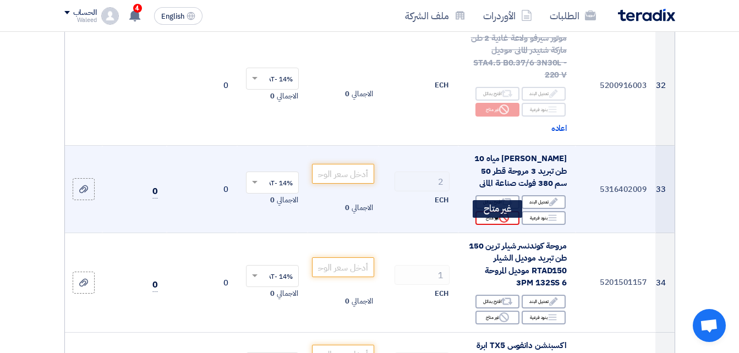
click at [502, 223] on icon "Reject" at bounding box center [504, 218] width 10 height 10
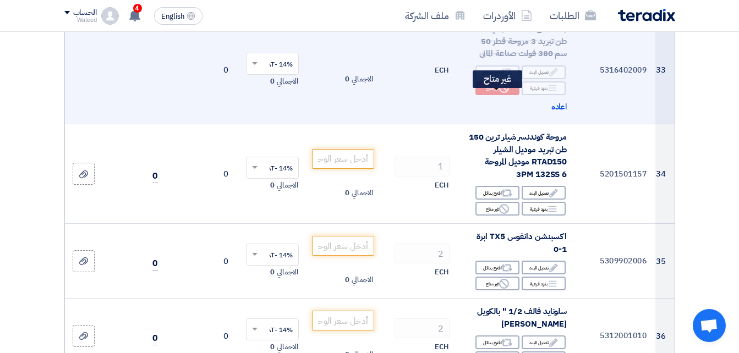
scroll to position [3519, 0]
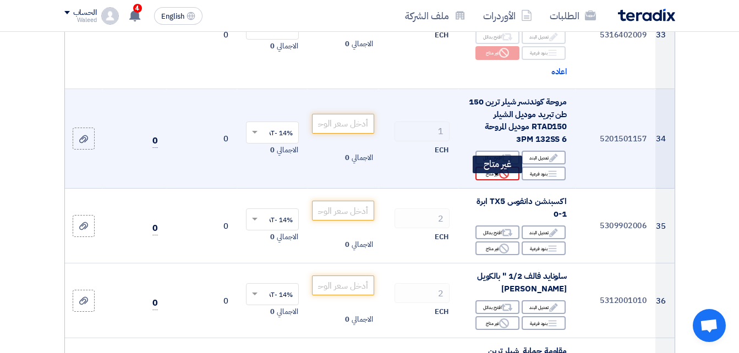
click at [496, 180] on div "Reject غير متاح" at bounding box center [497, 174] width 44 height 14
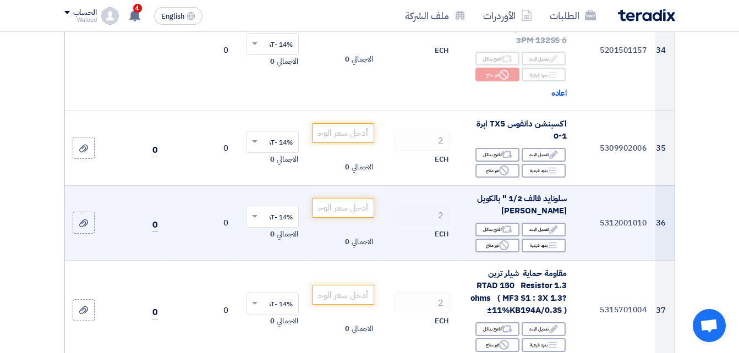
scroll to position [3629, 0]
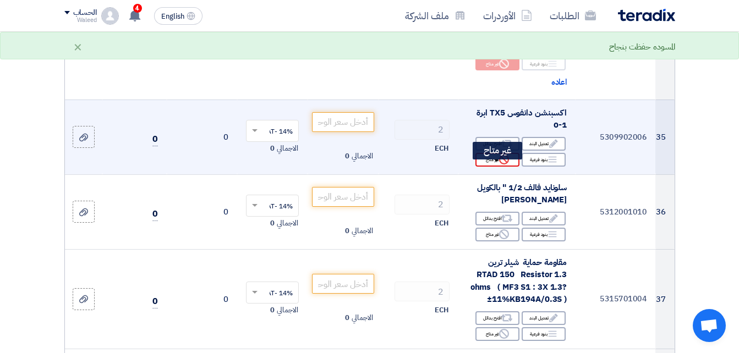
click at [494, 167] on div "Reject غير متاح" at bounding box center [497, 160] width 44 height 14
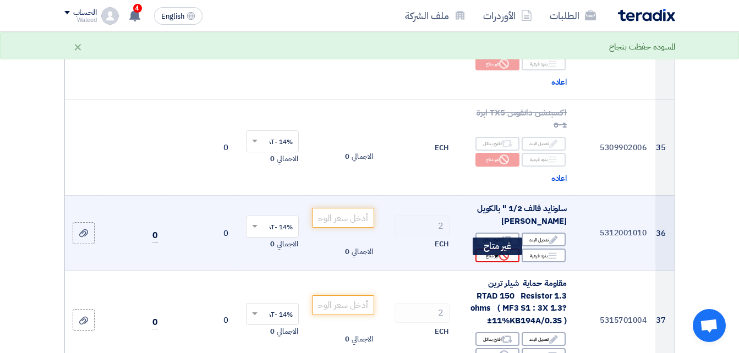
click at [498, 262] on div "Reject غير متاح" at bounding box center [497, 256] width 44 height 14
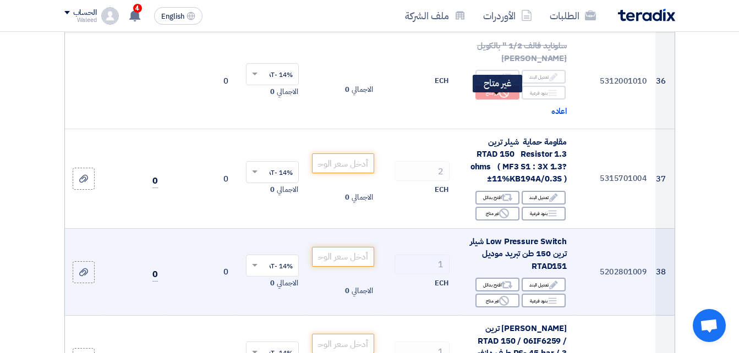
scroll to position [3794, 0]
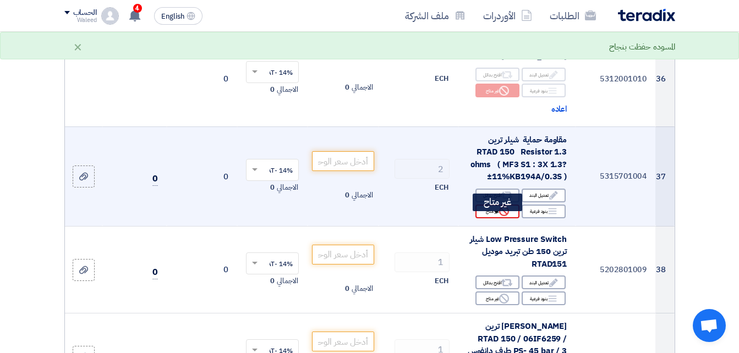
click at [501, 216] on icon "Reject" at bounding box center [504, 211] width 10 height 10
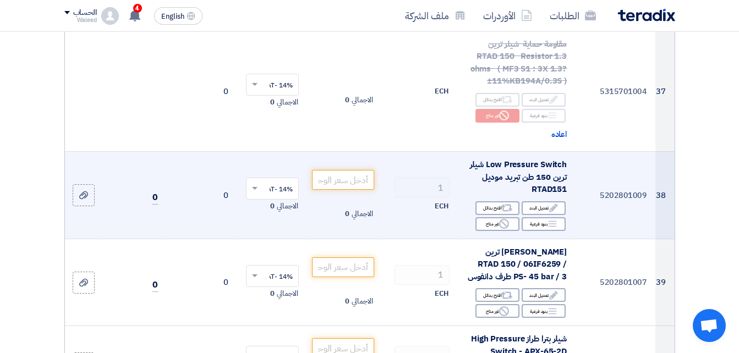
scroll to position [3904, 0]
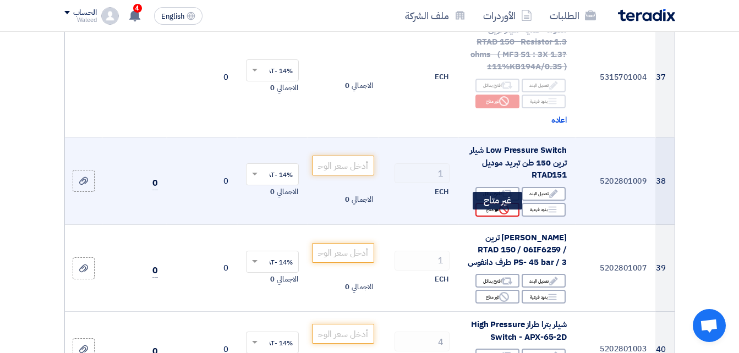
click at [501, 214] on icon "Reject" at bounding box center [504, 210] width 10 height 10
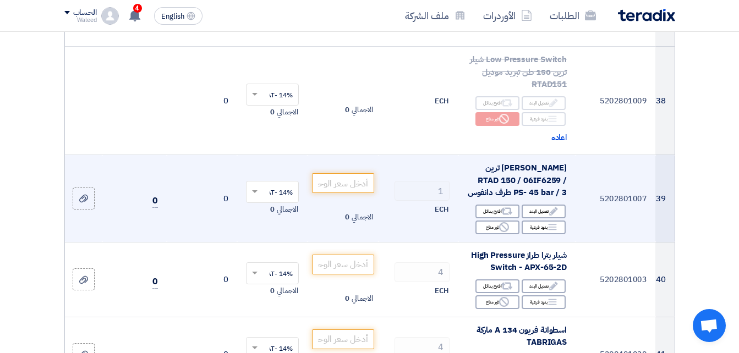
scroll to position [4014, 0]
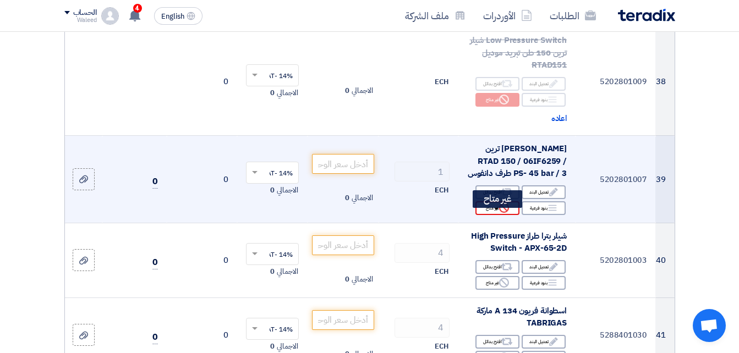
click at [501, 213] on icon "Reject" at bounding box center [504, 208] width 10 height 10
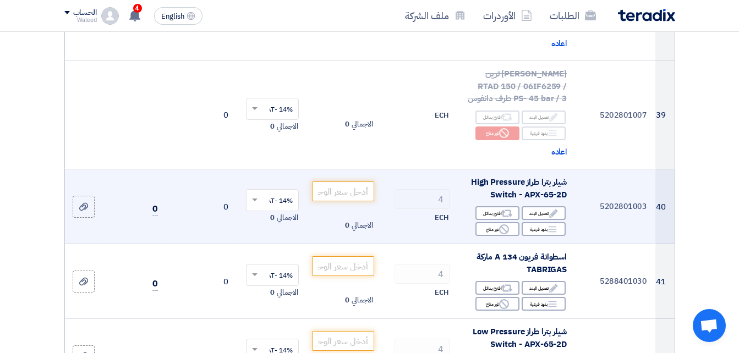
scroll to position [4124, 0]
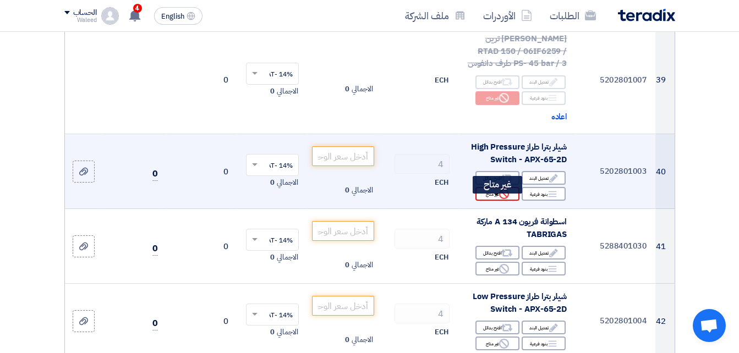
click at [499, 199] on use at bounding box center [504, 194] width 10 height 10
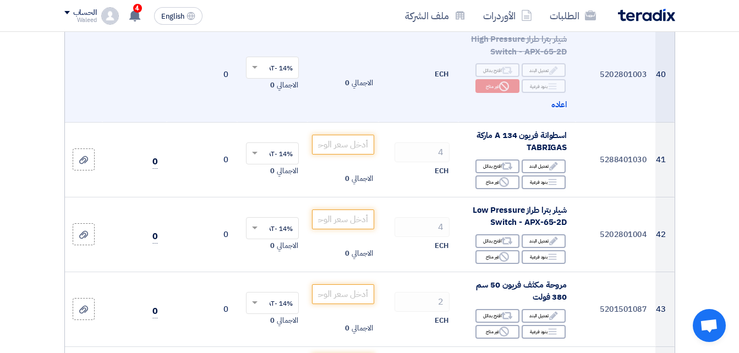
scroll to position [4234, 0]
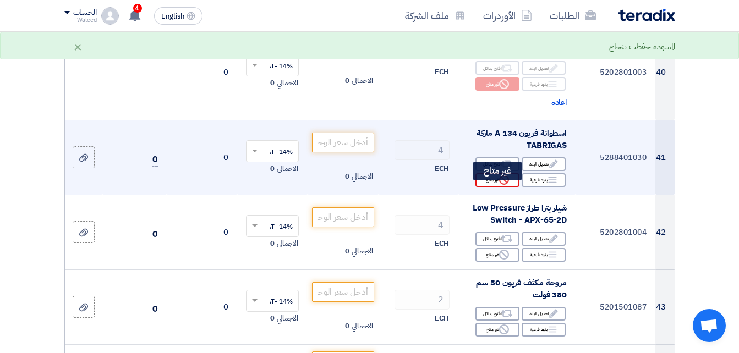
click at [498, 187] on div "Reject غير متاح" at bounding box center [497, 180] width 44 height 14
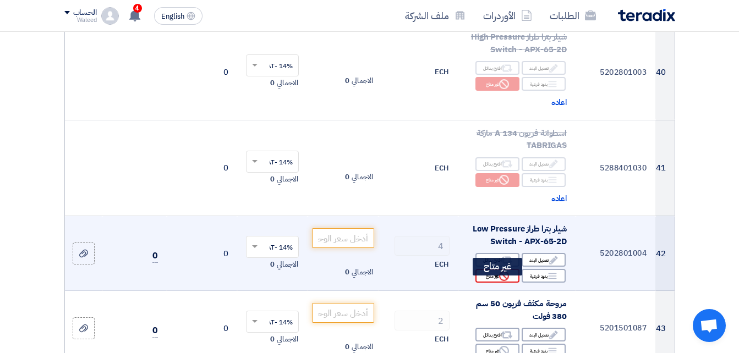
click at [506, 281] on icon "Reject" at bounding box center [504, 276] width 10 height 10
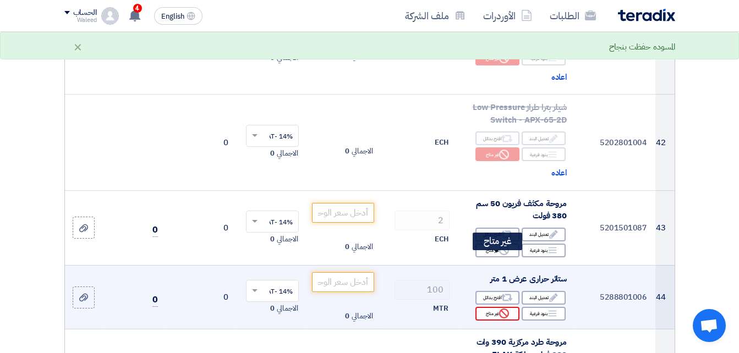
scroll to position [4399, 0]
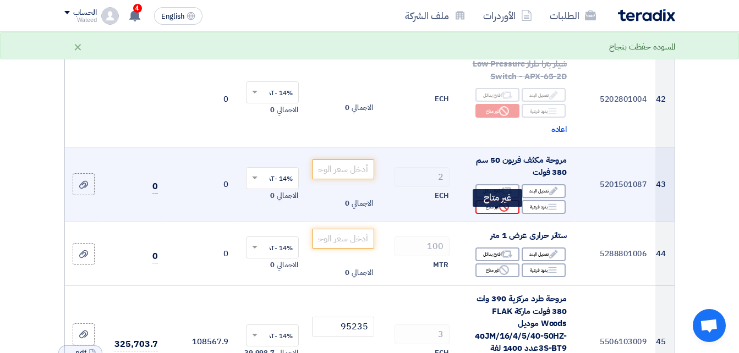
click at [504, 212] on icon "Reject" at bounding box center [504, 207] width 10 height 10
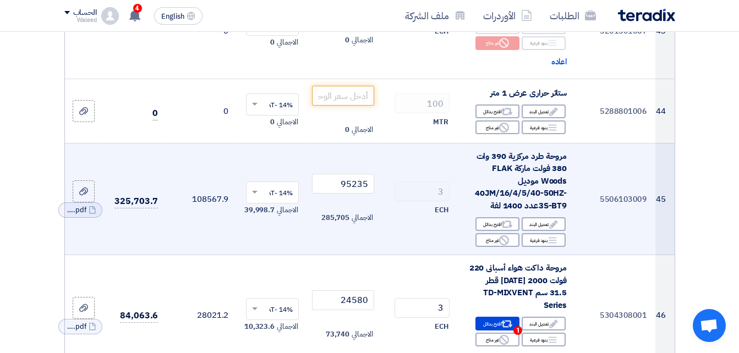
scroll to position [4564, 0]
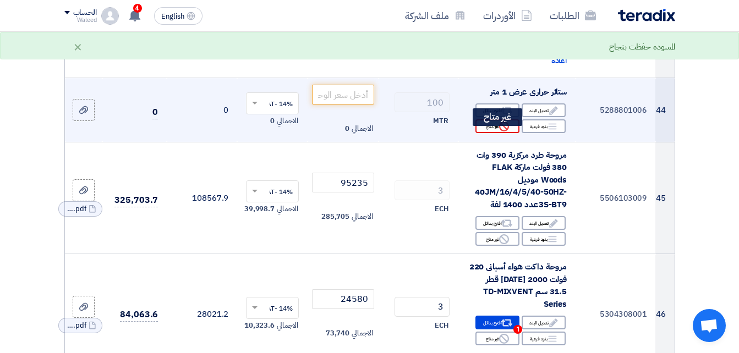
click at [503, 131] on icon "Reject" at bounding box center [504, 127] width 10 height 10
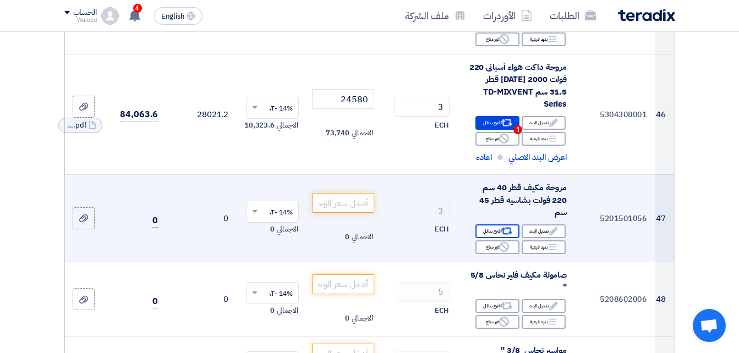
scroll to position [4784, 0]
click at [503, 244] on icon "Reject" at bounding box center [504, 246] width 10 height 10
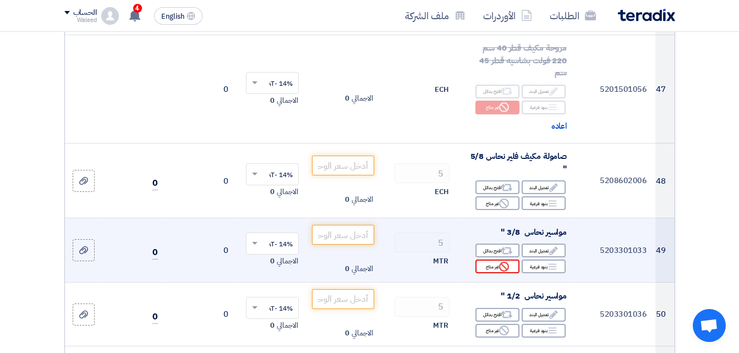
scroll to position [4949, 0]
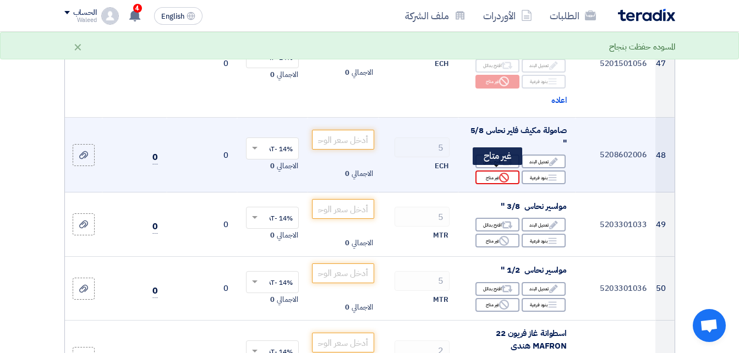
click at [502, 176] on icon "Reject" at bounding box center [504, 178] width 10 height 10
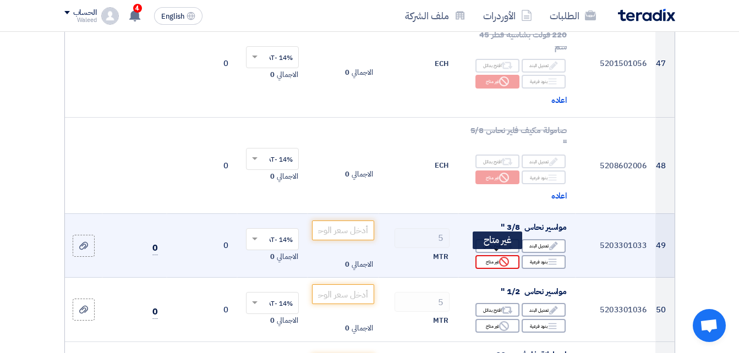
click at [505, 261] on icon "Reject" at bounding box center [504, 262] width 10 height 10
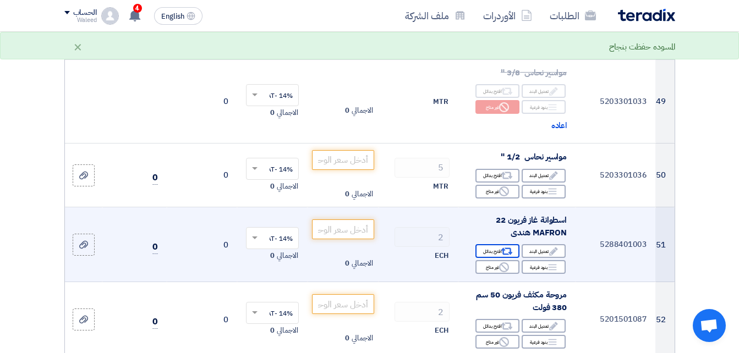
scroll to position [5114, 0]
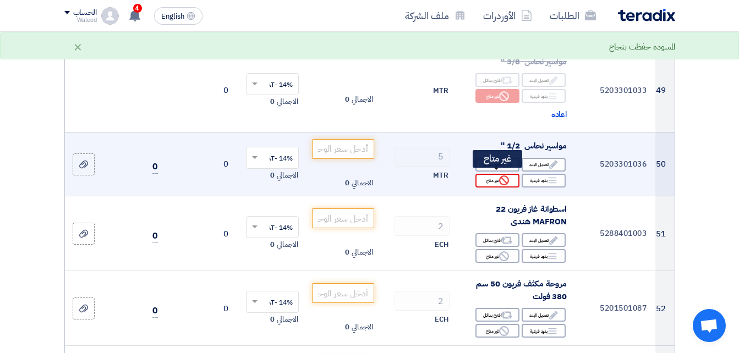
click at [501, 178] on icon "Reject" at bounding box center [504, 180] width 10 height 10
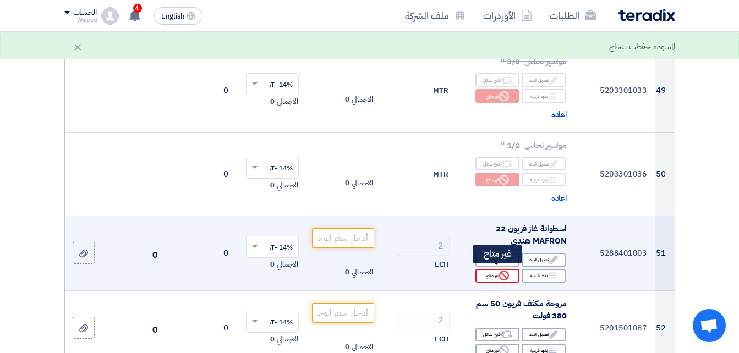
click at [502, 271] on use at bounding box center [504, 276] width 10 height 10
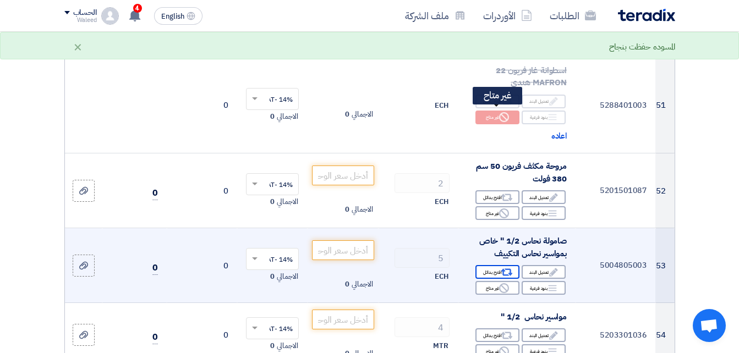
scroll to position [5279, 0]
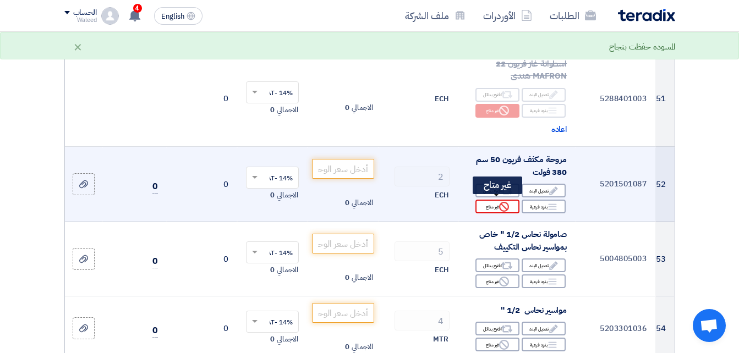
click at [507, 205] on icon "Reject" at bounding box center [504, 207] width 10 height 10
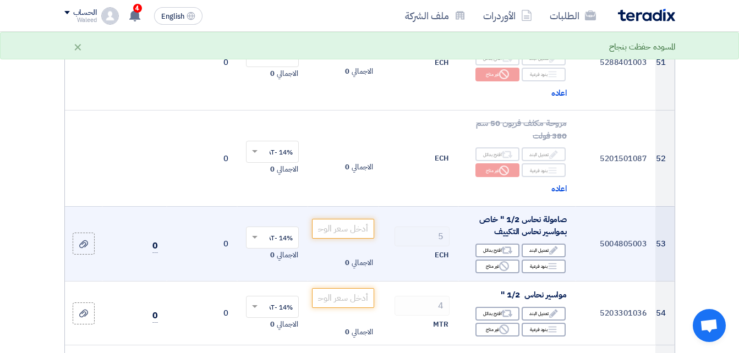
scroll to position [5389, 0]
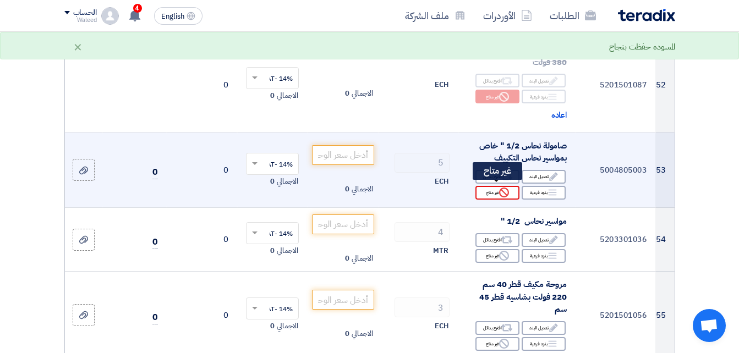
click at [509, 191] on icon "Reject" at bounding box center [504, 193] width 10 height 10
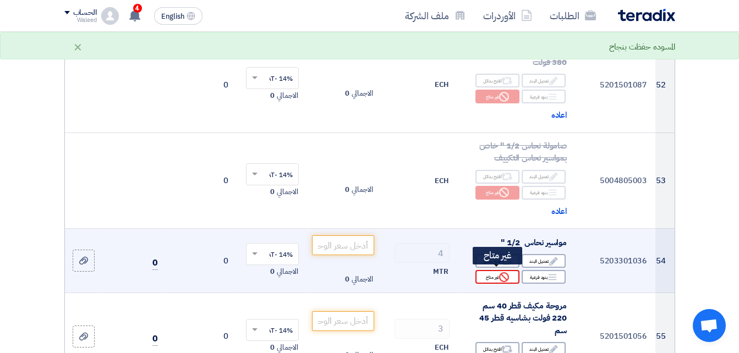
click at [506, 273] on icon "Reject" at bounding box center [504, 277] width 10 height 10
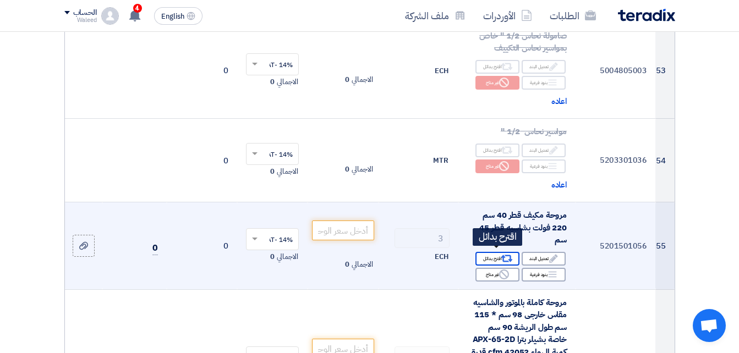
scroll to position [5554, 0]
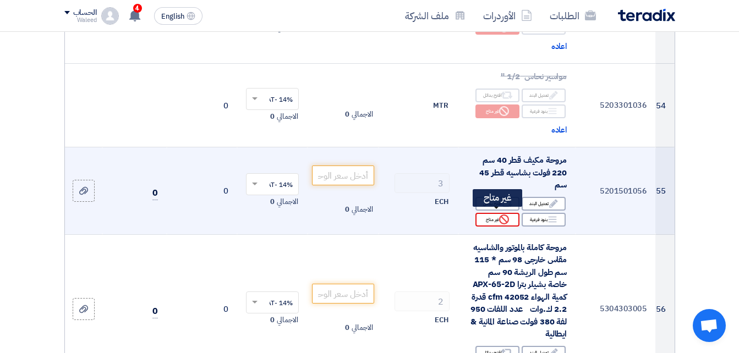
click at [497, 216] on div "Reject غير متاح" at bounding box center [497, 220] width 44 height 14
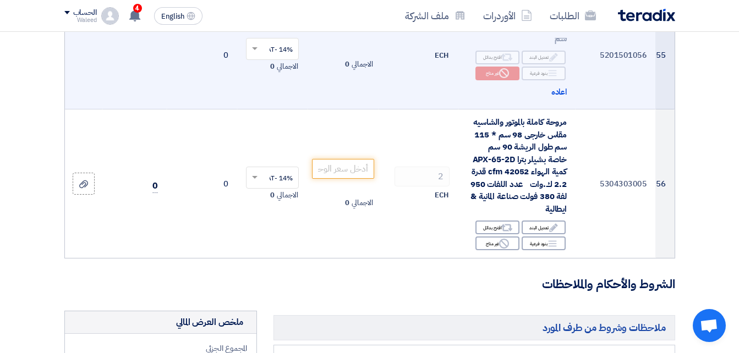
scroll to position [5719, 0]
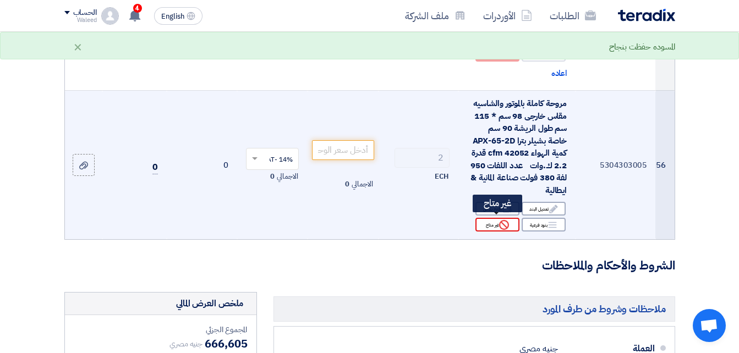
click at [493, 221] on div "Reject غير متاح" at bounding box center [497, 225] width 44 height 14
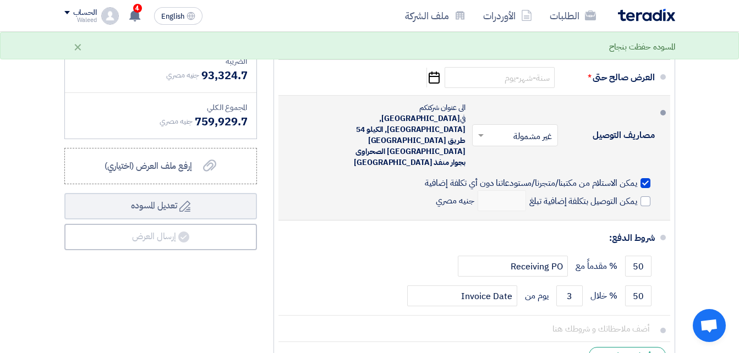
scroll to position [6104, 0]
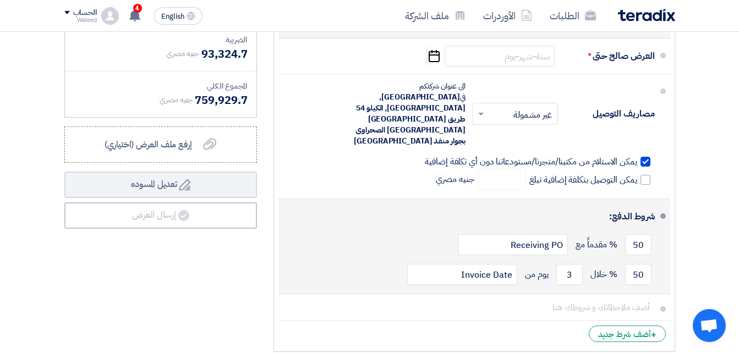
click at [343, 260] on div "50 % خلال 3 يوم من Invoice Date" at bounding box center [470, 275] width 367 height 30
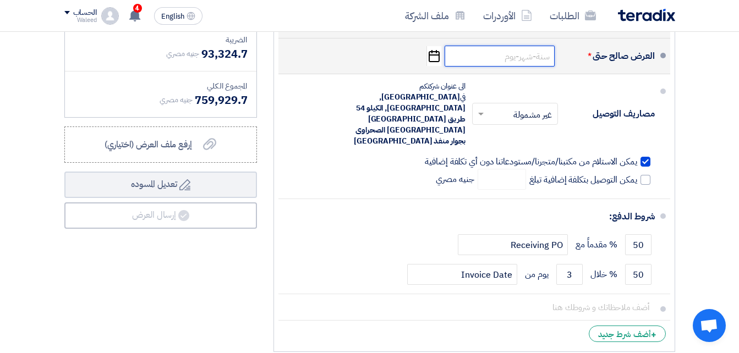
click at [524, 53] on input at bounding box center [499, 56] width 110 height 21
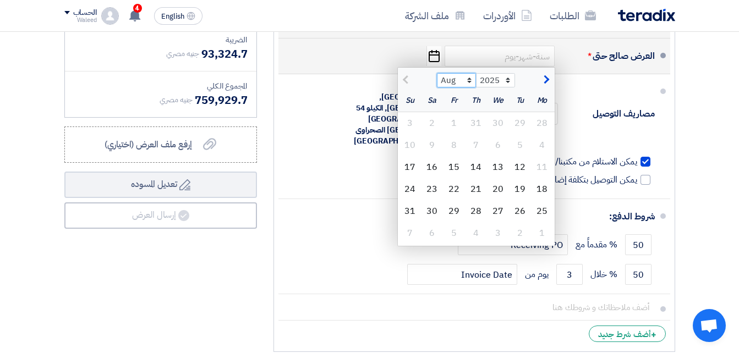
click at [468, 75] on select "Aug Sep Oct Nov Dec" at bounding box center [456, 80] width 39 height 14
select select "9"
click at [437, 73] on select "Aug Sep Oct Nov Dec" at bounding box center [456, 80] width 39 height 14
click at [455, 140] on div "12" at bounding box center [454, 145] width 22 height 22
type input "[DATE]"
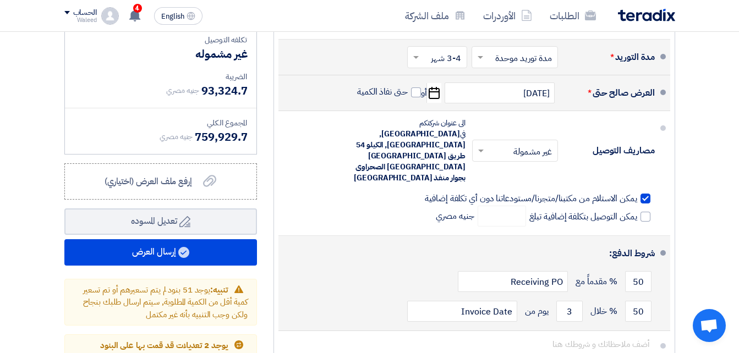
scroll to position [5994, 0]
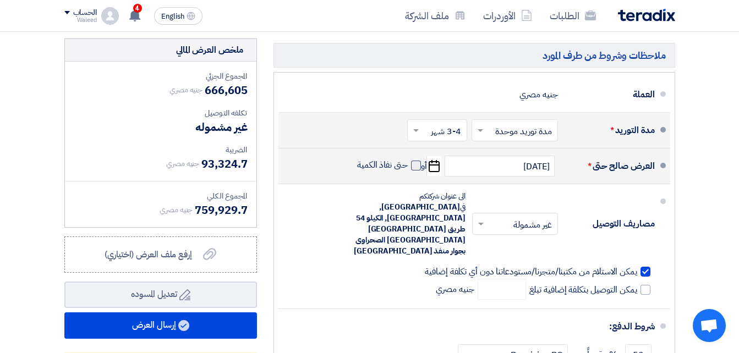
click at [413, 162] on span at bounding box center [416, 166] width 10 height 10
click at [407, 162] on input "حتى نفاذ الكمية" at bounding box center [381, 169] width 53 height 21
checkbox input "true"
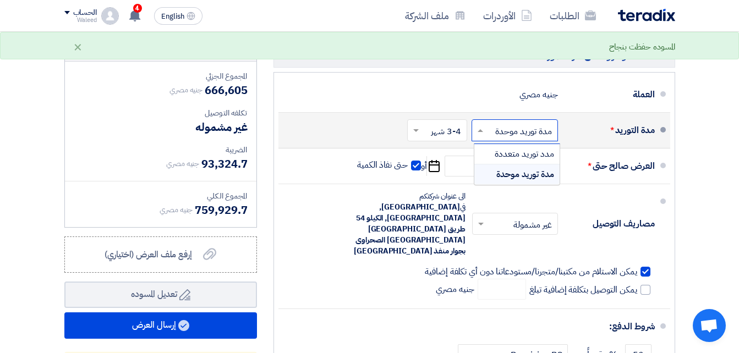
click at [488, 128] on input "text" at bounding box center [512, 132] width 81 height 16
click at [499, 151] on span "مدد توريد متعددة" at bounding box center [523, 153] width 59 height 13
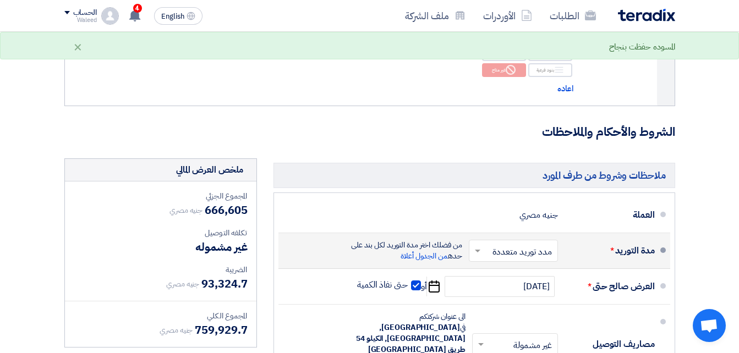
scroll to position [6118, 0]
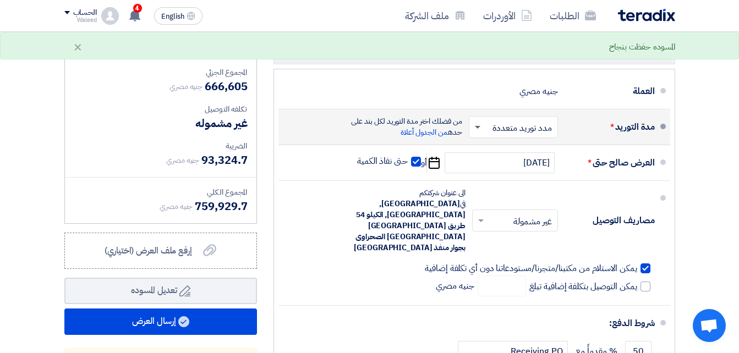
click at [478, 128] on span at bounding box center [477, 128] width 5 height 4
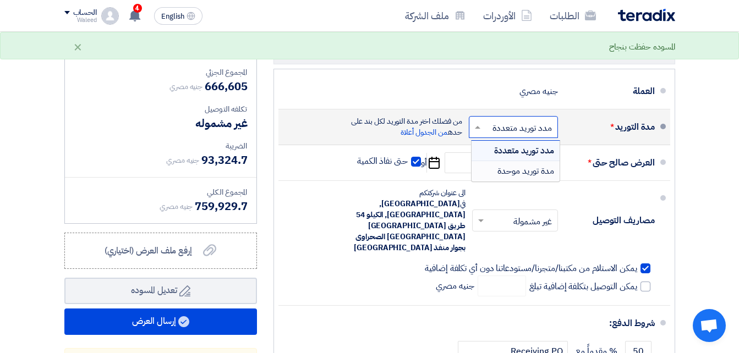
click at [504, 168] on span "مدة توريد موحدة" at bounding box center [525, 170] width 57 height 13
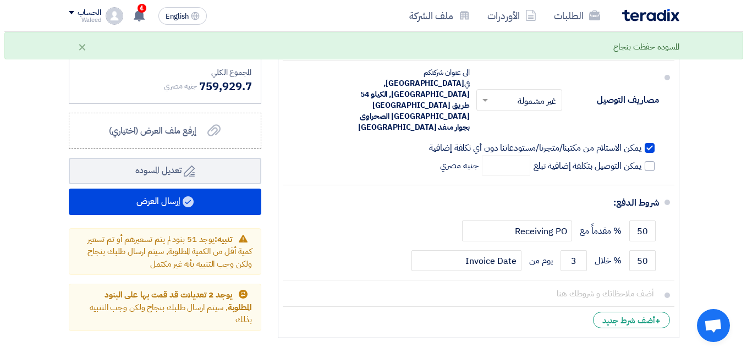
scroll to position [5994, 0]
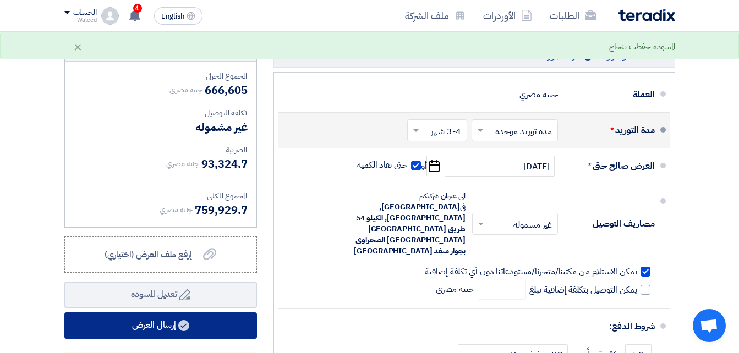
click at [197, 320] on button "إرسال العرض" at bounding box center [160, 325] width 192 height 26
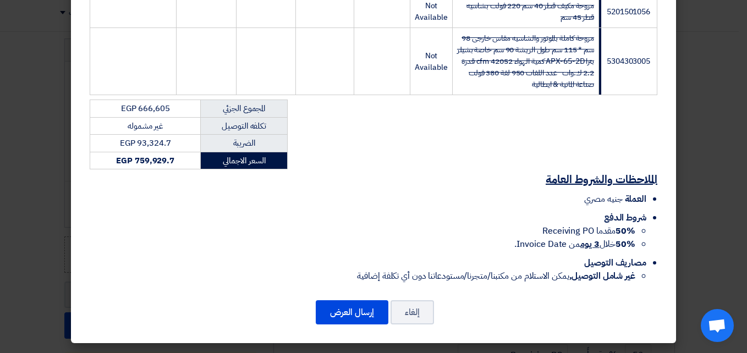
scroll to position [2078, 0]
click at [357, 311] on button "إرسال العرض" at bounding box center [352, 312] width 73 height 24
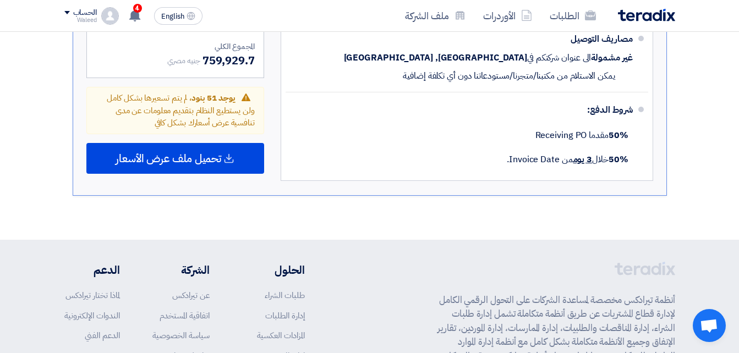
scroll to position [4285, 0]
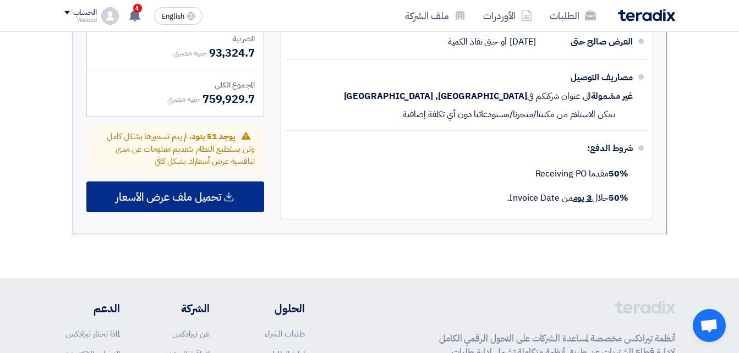
click at [232, 191] on icon at bounding box center [228, 196] width 11 height 11
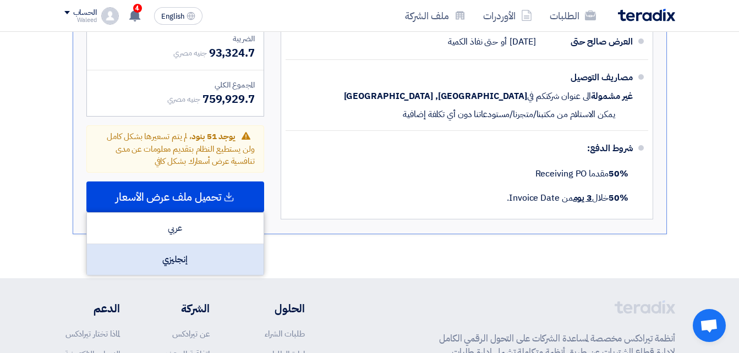
click at [212, 244] on div "إنجليزي" at bounding box center [175, 259] width 177 height 31
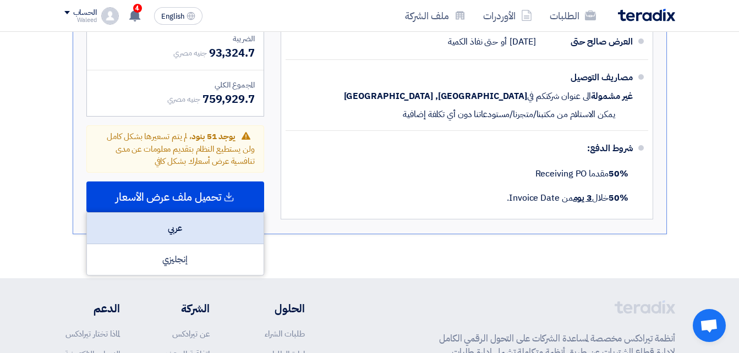
click at [174, 218] on div "عربي" at bounding box center [175, 228] width 177 height 31
